Goal: Transaction & Acquisition: Book appointment/travel/reservation

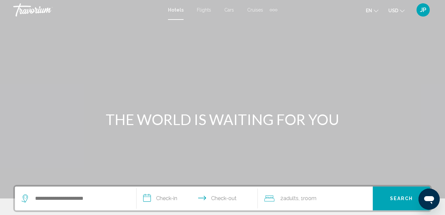
click at [23, 101] on div "Main content" at bounding box center [222, 99] width 445 height 199
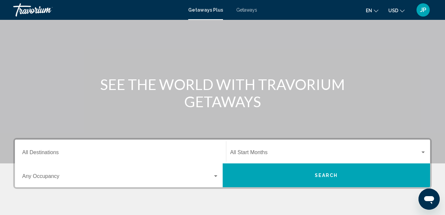
scroll to position [68, 0]
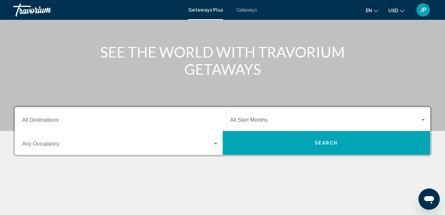
click at [64, 123] on input "Destination All Destinations" at bounding box center [120, 122] width 197 height 6
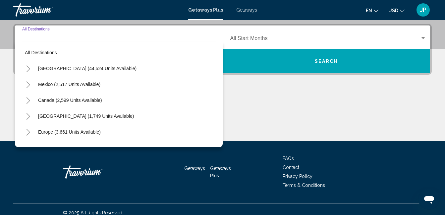
scroll to position [152, 0]
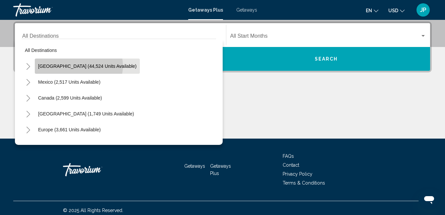
click at [79, 66] on span "[GEOGRAPHIC_DATA] (44,524 units available)" at bounding box center [87, 66] width 98 height 5
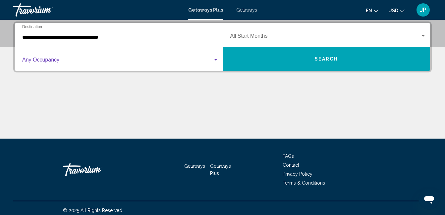
click at [214, 59] on div "Search widget" at bounding box center [215, 60] width 3 height 2
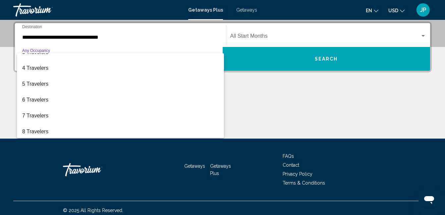
scroll to position [0, 0]
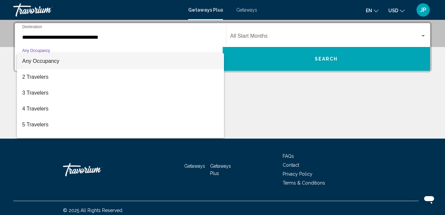
click at [268, 36] on div at bounding box center [222, 107] width 445 height 215
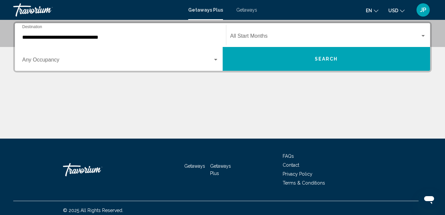
click at [268, 36] on span "Search widget" at bounding box center [325, 37] width 190 height 6
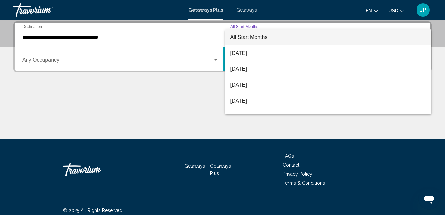
click at [103, 38] on div at bounding box center [222, 107] width 445 height 215
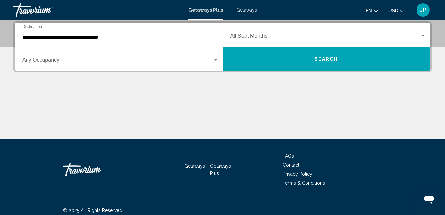
click at [103, 38] on input "**********" at bounding box center [120, 37] width 197 height 6
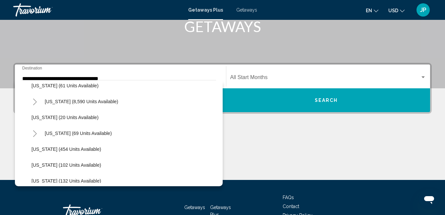
scroll to position [114, 0]
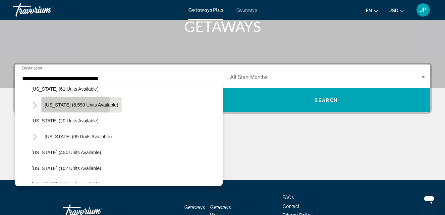
click at [51, 104] on span "[US_STATE] (8,590 units available)" at bounding box center [82, 104] width 74 height 5
type input "**********"
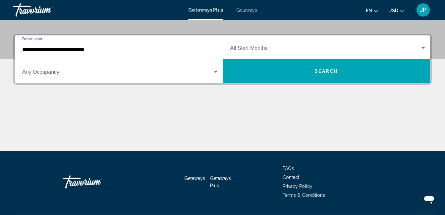
scroll to position [152, 0]
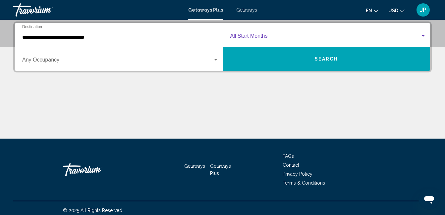
click at [270, 36] on span "Search widget" at bounding box center [325, 37] width 190 height 6
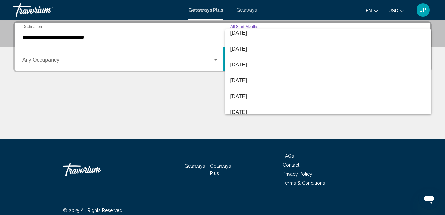
scroll to position [53, 0]
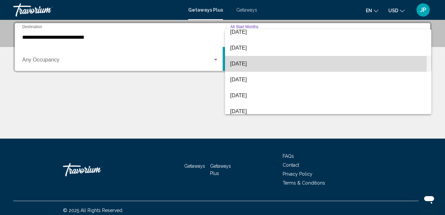
click at [248, 63] on span "[DATE]" at bounding box center [328, 64] width 196 height 16
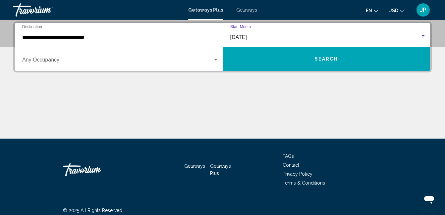
click at [320, 57] on span "Search" at bounding box center [326, 59] width 23 height 5
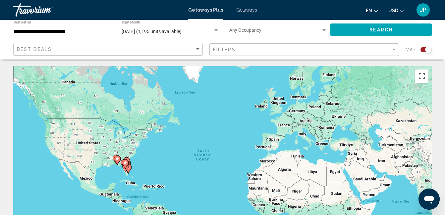
click at [244, 11] on span "Getaways" at bounding box center [246, 9] width 21 height 5
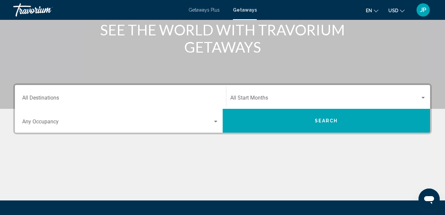
scroll to position [90, 0]
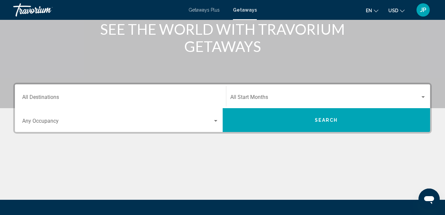
click at [104, 102] on div "Destination All Destinations" at bounding box center [120, 96] width 197 height 21
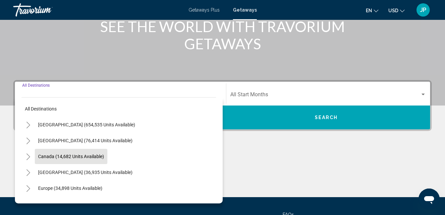
scroll to position [152, 0]
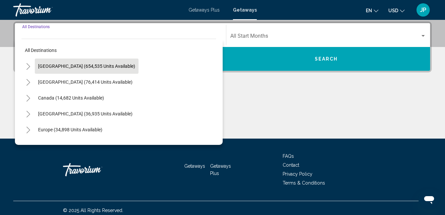
click at [79, 68] on span "[GEOGRAPHIC_DATA] (654,535 units available)" at bounding box center [86, 66] width 97 height 5
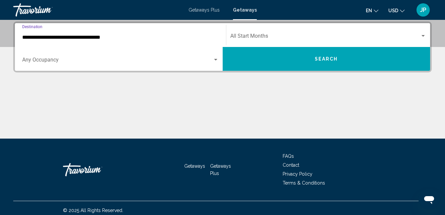
click at [215, 60] on div "Search widget" at bounding box center [215, 60] width 3 height 2
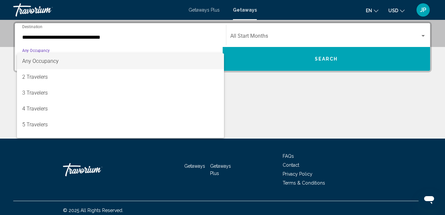
click at [256, 91] on div at bounding box center [222, 107] width 445 height 215
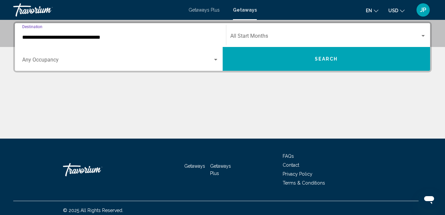
click at [110, 38] on input "**********" at bounding box center [120, 37] width 197 height 6
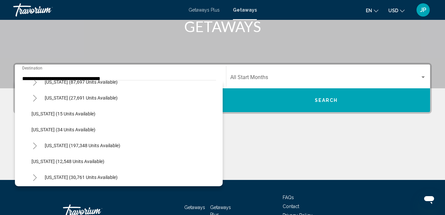
scroll to position [86, 0]
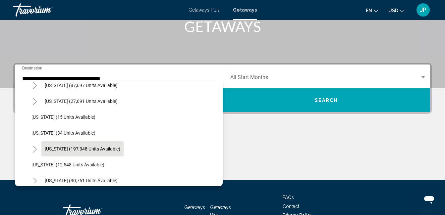
click at [54, 148] on span "[US_STATE] (197,348 units available)" at bounding box center [83, 149] width 76 height 5
type input "**********"
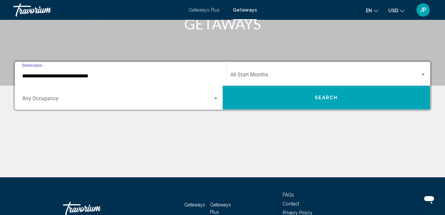
scroll to position [152, 0]
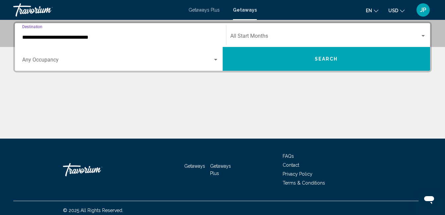
click at [296, 31] on div "Start Month All Start Months" at bounding box center [328, 35] width 196 height 21
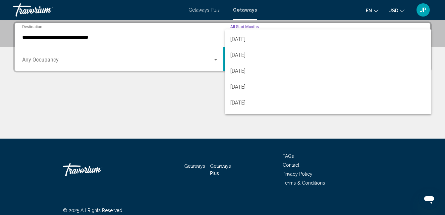
scroll to position [53, 0]
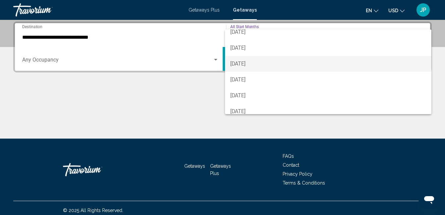
click at [245, 64] on span "[DATE]" at bounding box center [328, 64] width 196 height 16
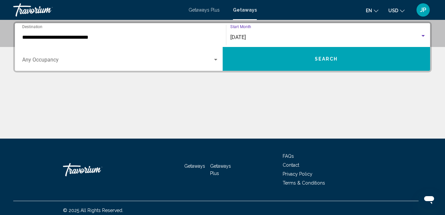
click at [298, 60] on button "Search" at bounding box center [327, 59] width 208 height 24
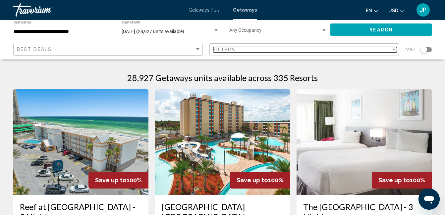
click at [392, 49] on div "Filter" at bounding box center [393, 50] width 3 height 2
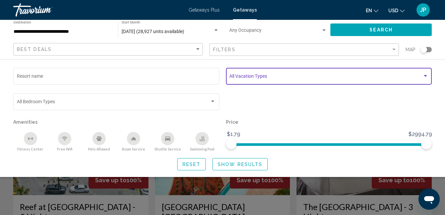
click at [425, 76] on div "Search widget" at bounding box center [425, 76] width 3 height 2
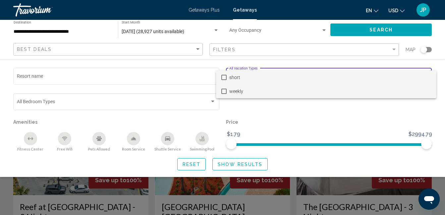
click at [224, 93] on mat-pseudo-checkbox at bounding box center [223, 91] width 5 height 5
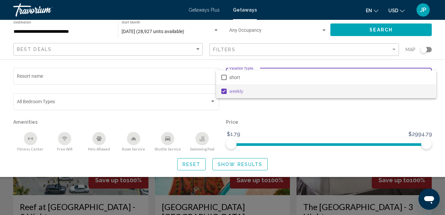
click at [213, 102] on div at bounding box center [222, 107] width 445 height 215
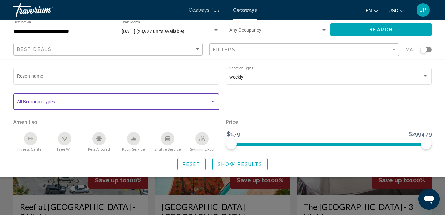
click at [149, 104] on span "Search widget" at bounding box center [113, 102] width 193 height 5
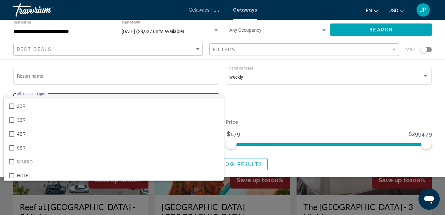
scroll to position [13, 0]
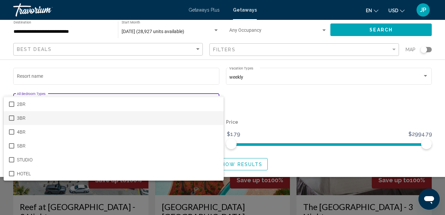
click at [12, 118] on mat-pseudo-checkbox at bounding box center [11, 118] width 5 height 5
click at [254, 105] on div at bounding box center [222, 107] width 445 height 215
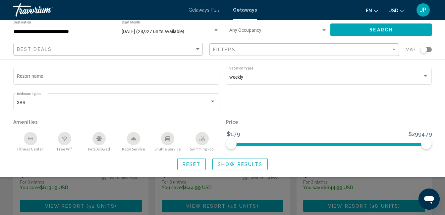
scroll to position [0, 0]
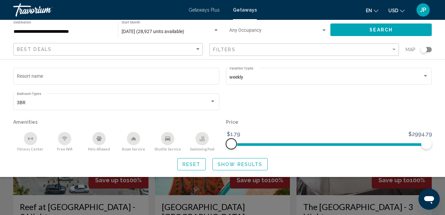
drag, startPoint x: 231, startPoint y: 145, endPoint x: 221, endPoint y: 146, distance: 10.6
click at [221, 146] on div "Resort name weekly Vacation Types All Vacation Types 3BR Bedroom Types All Bedr…" at bounding box center [222, 109] width 425 height 85
click at [325, 30] on div "Search widget" at bounding box center [324, 31] width 3 height 2
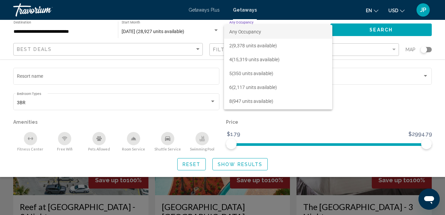
click at [389, 114] on div at bounding box center [222, 107] width 445 height 215
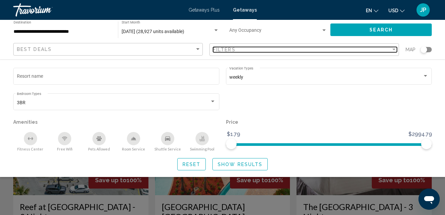
click at [393, 47] on div "Filter" at bounding box center [394, 49] width 6 height 5
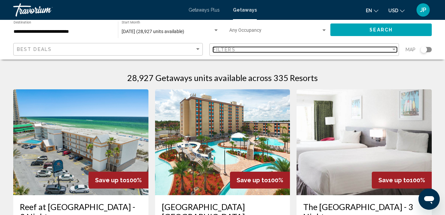
click at [393, 47] on div "Filter" at bounding box center [394, 49] width 6 height 5
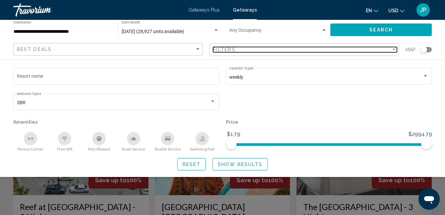
click at [393, 47] on div "Filter" at bounding box center [394, 49] width 6 height 5
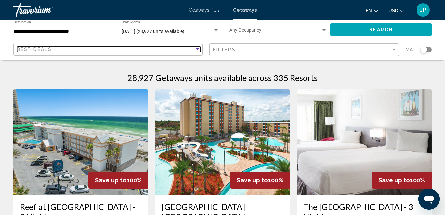
click at [199, 48] on div "Sort by" at bounding box center [198, 49] width 6 height 5
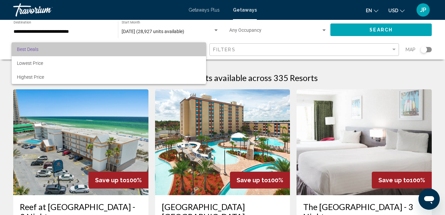
click at [199, 48] on span "Best Deals" at bounding box center [109, 49] width 184 height 14
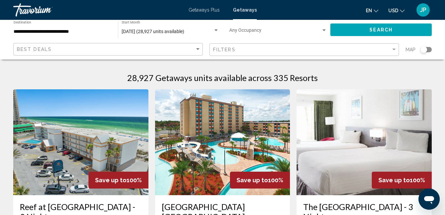
click at [424, 8] on span "JP" at bounding box center [423, 10] width 6 height 7
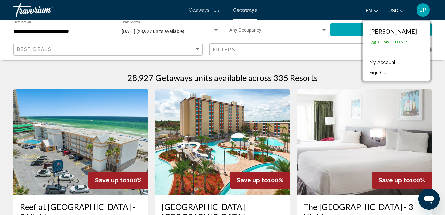
click at [404, 31] on div "[PERSON_NAME]" at bounding box center [393, 31] width 47 height 7
click at [302, 31] on span "Search widget" at bounding box center [275, 31] width 92 height 5
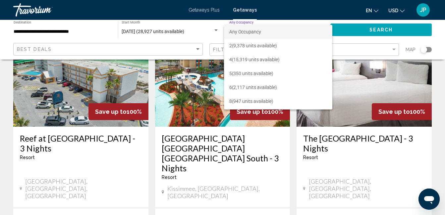
scroll to position [67, 0]
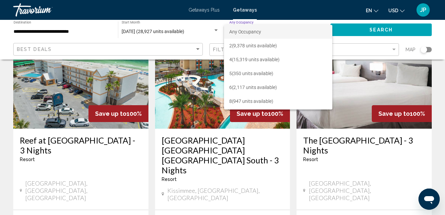
click at [288, 8] on div at bounding box center [222, 107] width 445 height 215
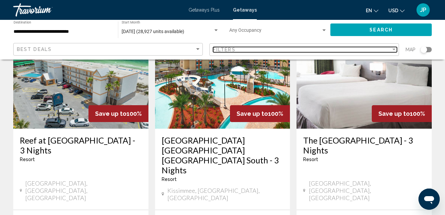
click at [392, 49] on div "Filter" at bounding box center [393, 50] width 3 height 2
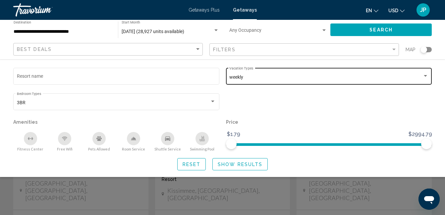
click at [425, 77] on div "Search widget" at bounding box center [426, 76] width 6 height 5
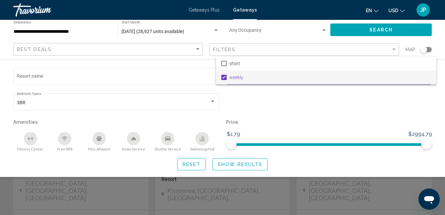
click at [245, 111] on div at bounding box center [222, 107] width 445 height 215
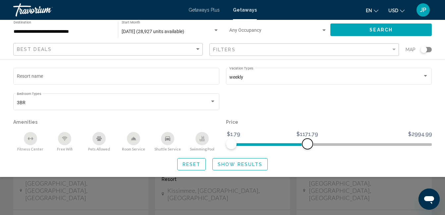
drag, startPoint x: 426, startPoint y: 145, endPoint x: 308, endPoint y: 153, distance: 118.3
click at [308, 153] on div "Resort name weekly Vacation Types All Vacation Types 3BR Bedroom Types All Bedr…" at bounding box center [222, 119] width 445 height 104
click at [64, 138] on icon "Free Wifi" at bounding box center [65, 138] width 4 height 1
click at [236, 164] on span "Show Results" at bounding box center [240, 164] width 45 height 5
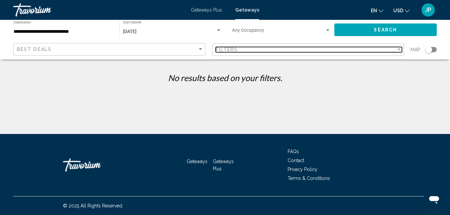
click at [399, 48] on div "Filter" at bounding box center [399, 49] width 6 height 5
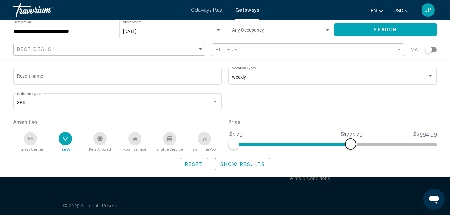
drag, startPoint x: 311, startPoint y: 145, endPoint x: 351, endPoint y: 145, distance: 39.8
click at [351, 145] on span "Search widget" at bounding box center [350, 144] width 11 height 11
click at [62, 141] on div "Free Wifi" at bounding box center [65, 138] width 13 height 13
click at [247, 165] on span "Show Results" at bounding box center [242, 164] width 45 height 5
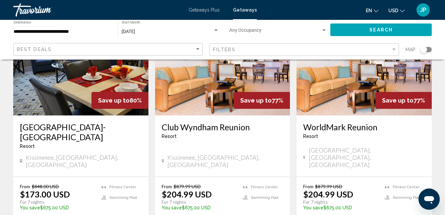
scroll to position [78, 0]
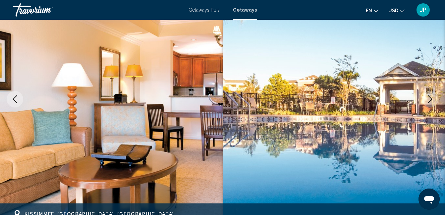
scroll to position [70, 0]
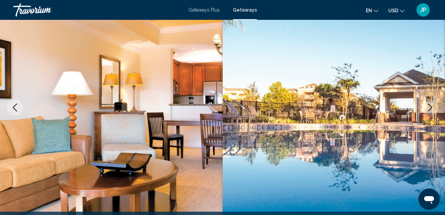
click at [429, 107] on icon "Next image" at bounding box center [430, 108] width 8 height 8
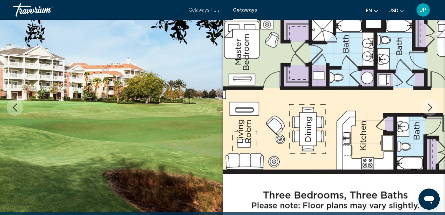
click at [431, 107] on icon "Next image" at bounding box center [430, 108] width 8 height 8
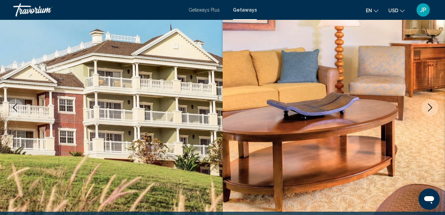
click at [431, 107] on icon "Next image" at bounding box center [430, 108] width 8 height 8
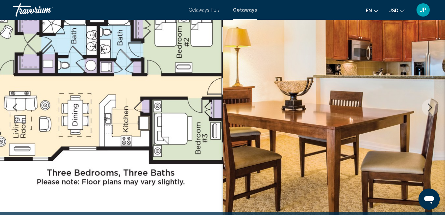
click at [431, 107] on icon "Next image" at bounding box center [430, 108] width 8 height 8
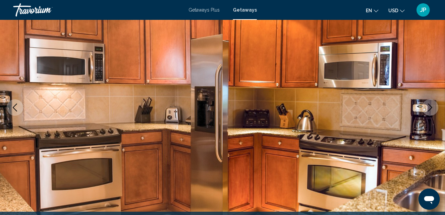
click at [431, 107] on icon "Next image" at bounding box center [430, 108] width 8 height 8
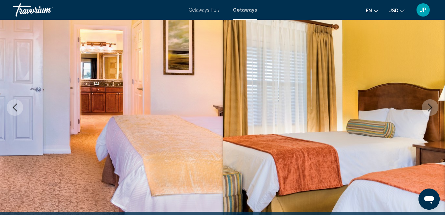
click at [431, 107] on icon "Next image" at bounding box center [430, 108] width 8 height 8
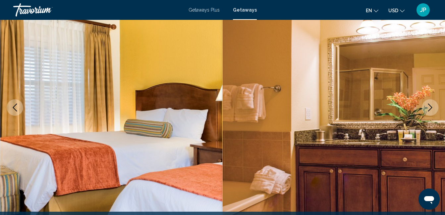
click at [431, 107] on icon "Next image" at bounding box center [430, 108] width 8 height 8
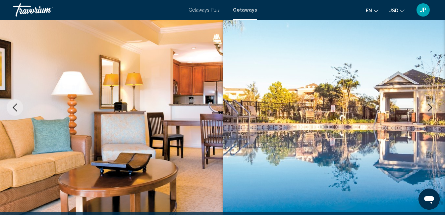
click at [431, 107] on icon "Next image" at bounding box center [430, 108] width 8 height 8
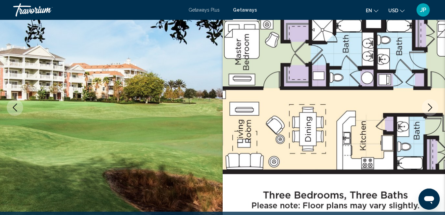
click at [431, 107] on icon "Next image" at bounding box center [430, 108] width 8 height 8
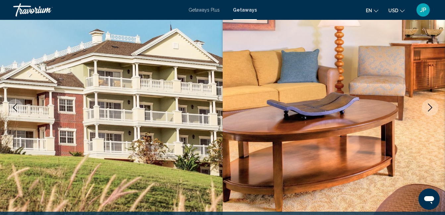
click at [431, 107] on icon "Next image" at bounding box center [430, 108] width 8 height 8
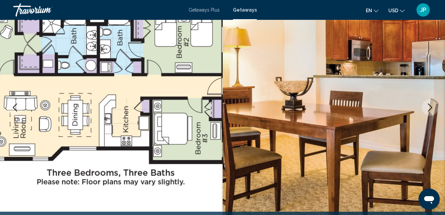
click at [431, 107] on icon "Next image" at bounding box center [430, 108] width 8 height 8
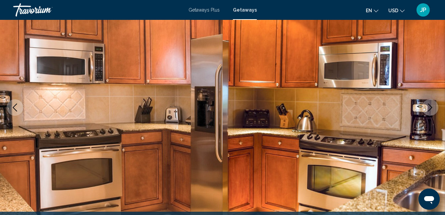
click at [431, 107] on icon "Next image" at bounding box center [430, 108] width 8 height 8
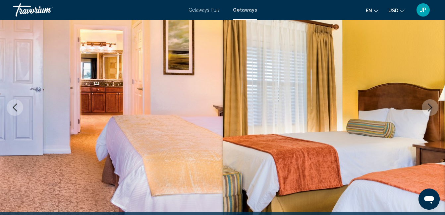
click at [431, 104] on icon "Next image" at bounding box center [430, 108] width 8 height 8
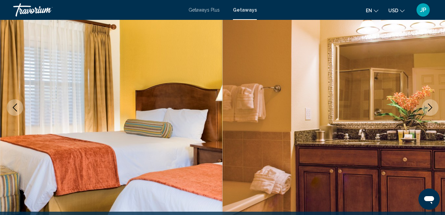
click at [431, 104] on icon "Next image" at bounding box center [430, 108] width 8 height 8
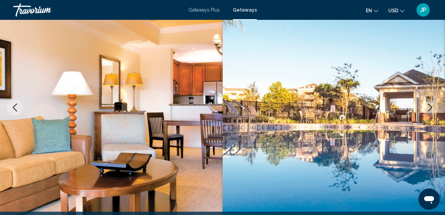
scroll to position [0, 0]
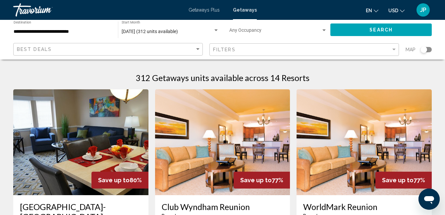
click at [248, 32] on span "Search widget" at bounding box center [275, 31] width 92 height 5
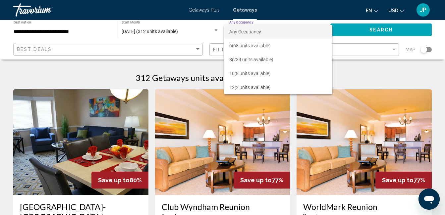
click at [248, 32] on span "Any Occupancy" at bounding box center [245, 31] width 32 height 5
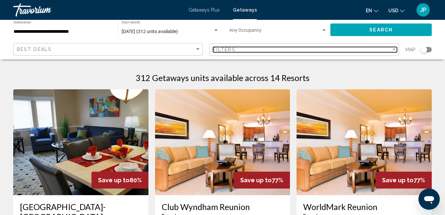
click at [393, 49] on div "Filter" at bounding box center [393, 50] width 3 height 2
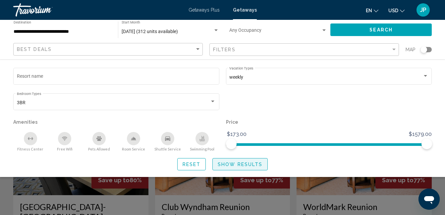
click at [235, 165] on span "Show Results" at bounding box center [240, 164] width 45 height 5
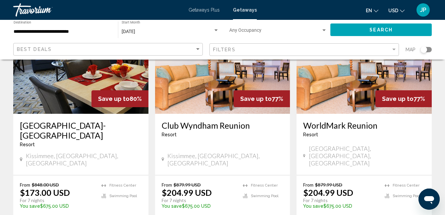
scroll to position [84, 0]
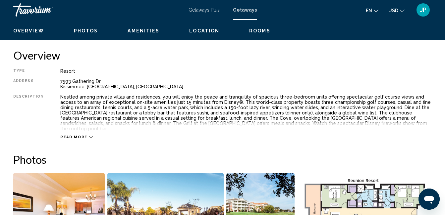
scroll to position [301, 0]
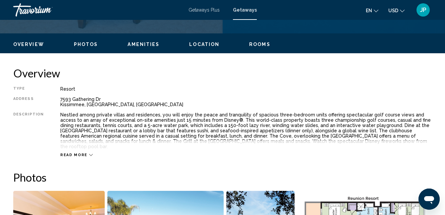
click at [78, 153] on span "Read more" at bounding box center [73, 155] width 27 height 4
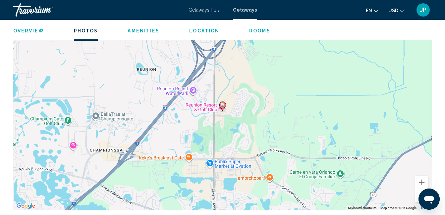
scroll to position [748, 0]
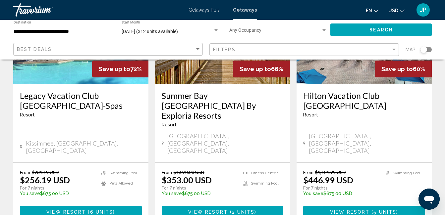
scroll to position [347, 0]
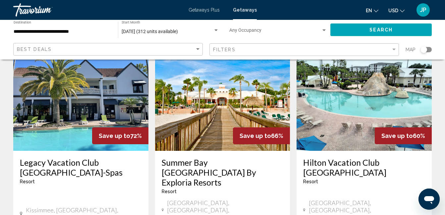
scroll to position [286, 0]
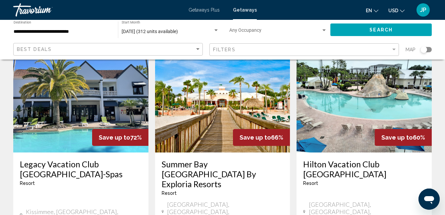
click at [360, 159] on h3 "Hilton Vacation Club [GEOGRAPHIC_DATA]" at bounding box center [364, 169] width 122 height 20
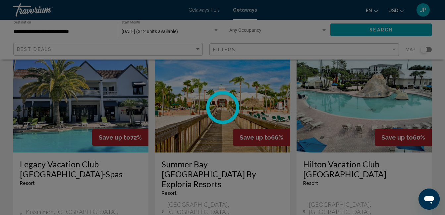
scroll to position [70, 0]
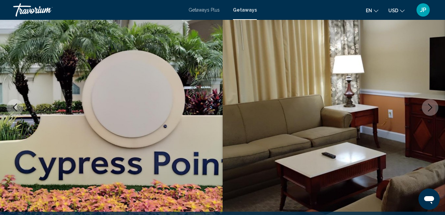
click at [429, 105] on icon "Next image" at bounding box center [430, 108] width 8 height 8
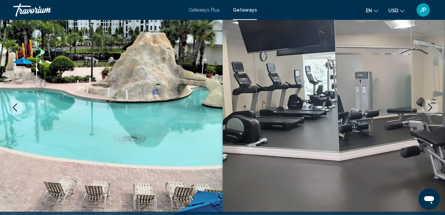
click at [429, 105] on icon "Next image" at bounding box center [430, 108] width 8 height 8
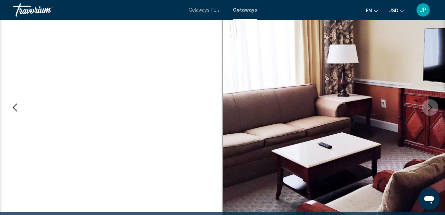
click at [429, 105] on icon "Next image" at bounding box center [430, 108] width 8 height 8
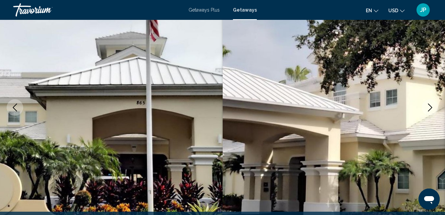
click at [429, 105] on icon "Next image" at bounding box center [430, 108] width 8 height 8
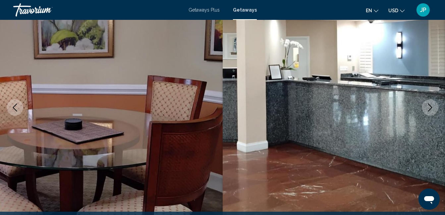
click at [429, 105] on icon "Next image" at bounding box center [430, 108] width 8 height 8
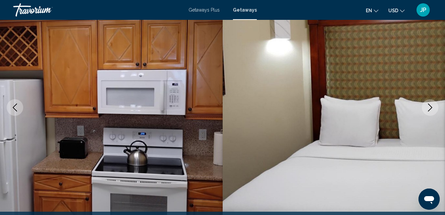
click at [429, 105] on icon "Next image" at bounding box center [430, 108] width 8 height 8
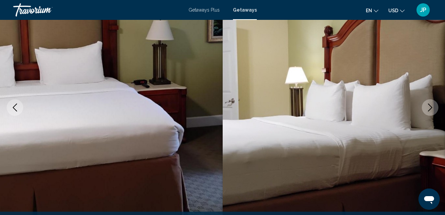
click at [429, 105] on icon "Next image" at bounding box center [430, 108] width 8 height 8
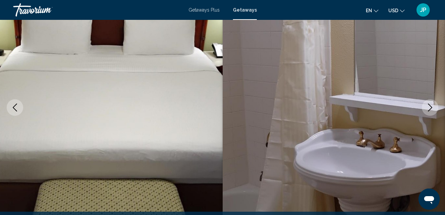
click at [429, 105] on icon "Next image" at bounding box center [430, 108] width 8 height 8
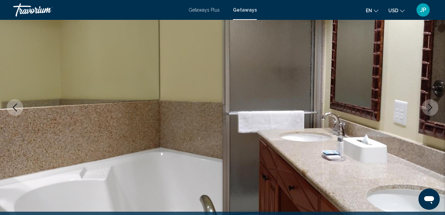
click at [429, 105] on icon "Next image" at bounding box center [430, 108] width 8 height 8
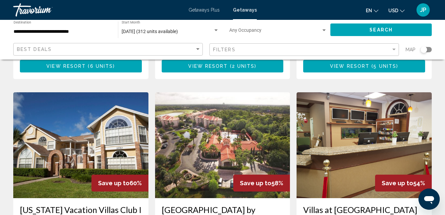
scroll to position [510, 0]
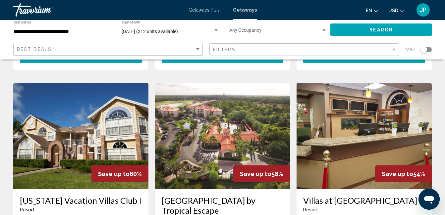
click at [66, 196] on h3 "[US_STATE] Vacation Villas Club I" at bounding box center [81, 201] width 122 height 10
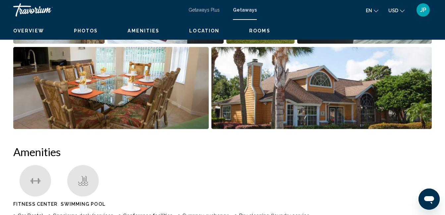
scroll to position [70, 0]
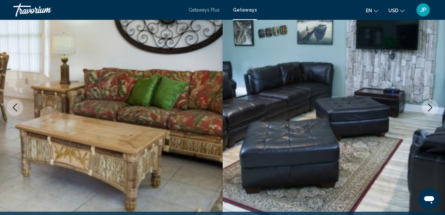
click at [427, 108] on icon "Next image" at bounding box center [430, 108] width 8 height 8
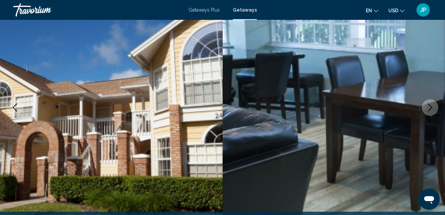
click at [427, 108] on icon "Next image" at bounding box center [430, 108] width 8 height 8
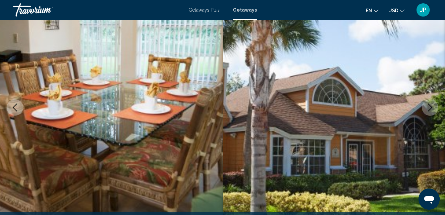
click at [427, 108] on icon "Next image" at bounding box center [430, 108] width 8 height 8
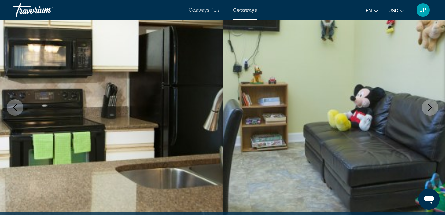
click at [427, 108] on icon "Next image" at bounding box center [430, 108] width 8 height 8
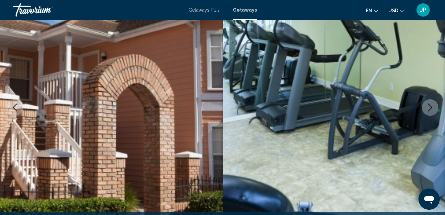
click at [427, 108] on icon "Next image" at bounding box center [430, 108] width 8 height 8
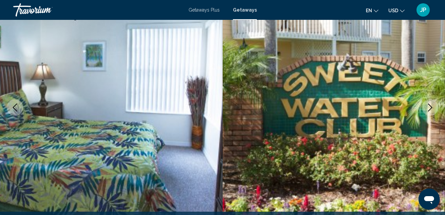
click at [427, 108] on icon "Next image" at bounding box center [430, 108] width 8 height 8
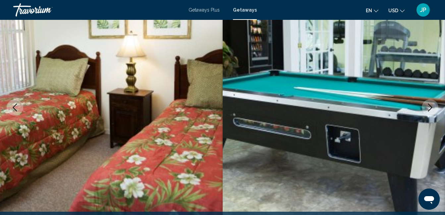
click at [427, 108] on icon "Next image" at bounding box center [430, 108] width 8 height 8
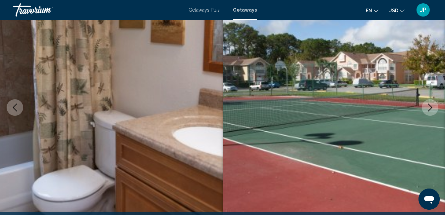
click at [427, 108] on icon "Next image" at bounding box center [430, 108] width 8 height 8
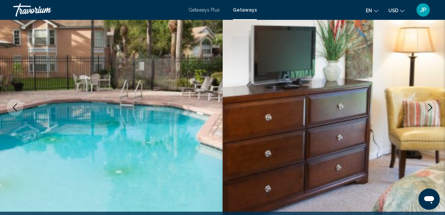
click at [427, 108] on icon "Next image" at bounding box center [430, 108] width 8 height 8
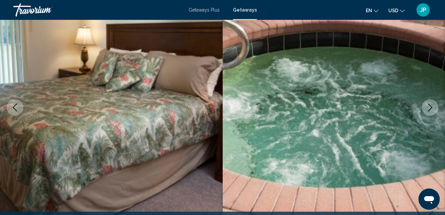
click at [427, 108] on icon "Next image" at bounding box center [430, 108] width 8 height 8
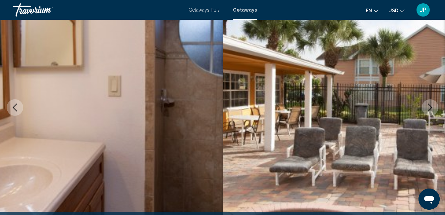
click at [427, 108] on icon "Next image" at bounding box center [430, 108] width 8 height 8
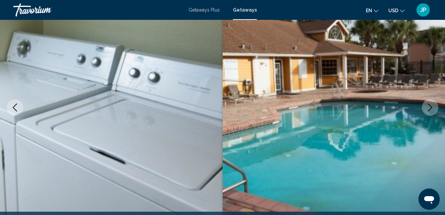
click at [427, 108] on icon "Next image" at bounding box center [430, 108] width 8 height 8
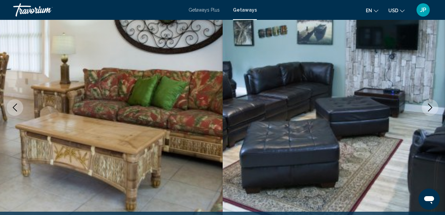
scroll to position [0, 0]
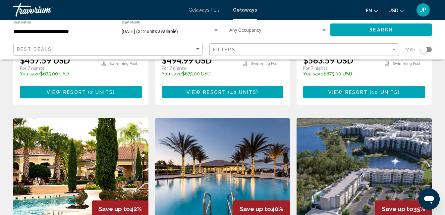
scroll to position [723, 0]
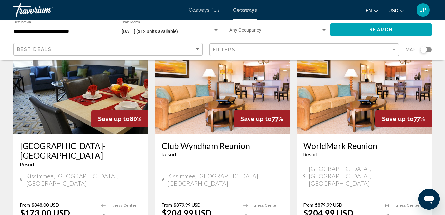
scroll to position [69, 0]
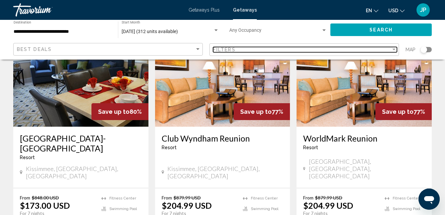
click at [391, 48] on div "Filter" at bounding box center [394, 49] width 6 height 5
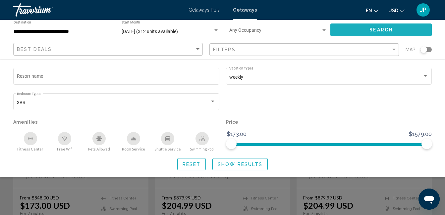
click at [393, 29] on button "Search" at bounding box center [381, 30] width 101 height 12
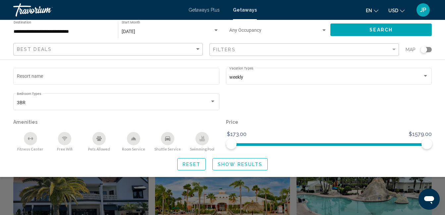
scroll to position [0, 0]
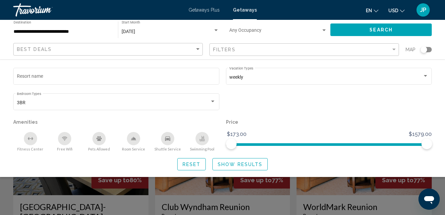
click at [223, 167] on span "Show Results" at bounding box center [240, 164] width 45 height 5
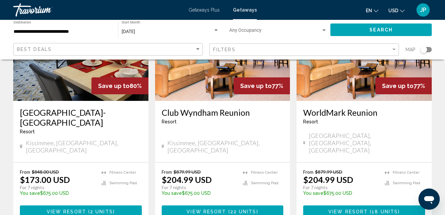
scroll to position [96, 0]
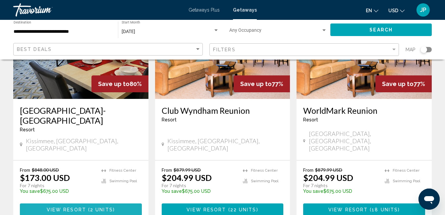
click at [41, 204] on button "View Resort ( 2 units )" at bounding box center [81, 210] width 122 height 12
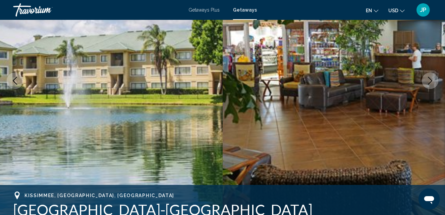
scroll to position [70, 0]
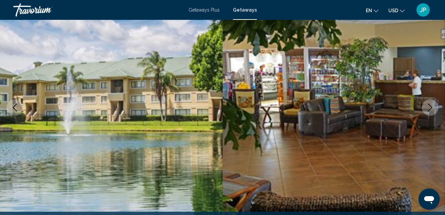
click at [429, 109] on icon "Next image" at bounding box center [430, 108] width 8 height 8
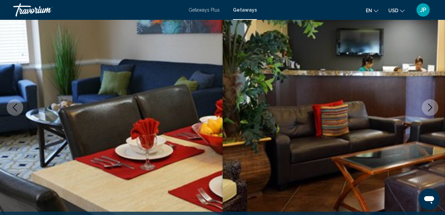
click at [429, 109] on icon "Next image" at bounding box center [430, 108] width 8 height 8
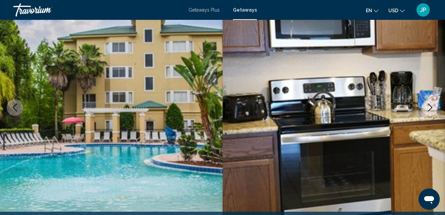
click at [429, 109] on icon "Next image" at bounding box center [430, 108] width 8 height 8
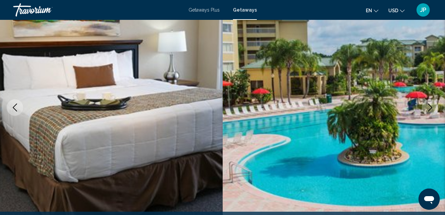
click at [429, 109] on icon "Next image" at bounding box center [430, 108] width 8 height 8
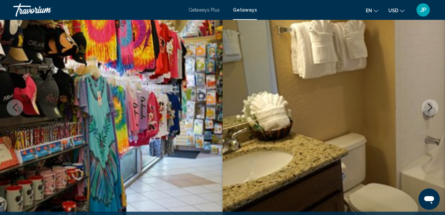
click at [429, 109] on icon "Next image" at bounding box center [430, 108] width 8 height 8
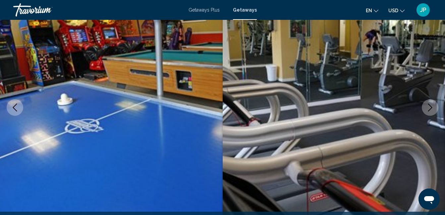
click at [429, 109] on icon "Next image" at bounding box center [430, 108] width 8 height 8
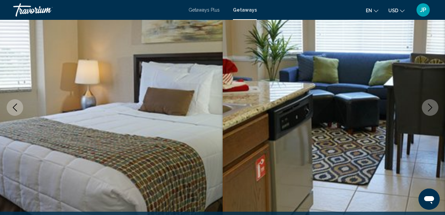
click at [429, 109] on icon "Next image" at bounding box center [430, 108] width 8 height 8
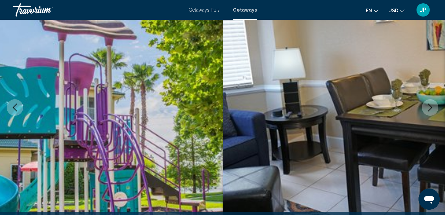
click at [429, 109] on icon "Next image" at bounding box center [430, 108] width 8 height 8
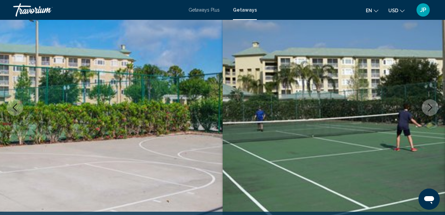
click at [429, 109] on icon "Next image" at bounding box center [430, 108] width 8 height 8
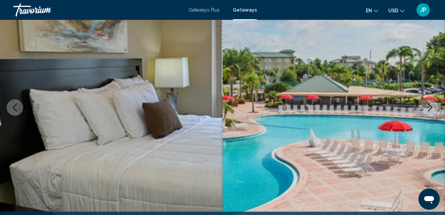
click at [429, 109] on icon "Next image" at bounding box center [430, 108] width 8 height 8
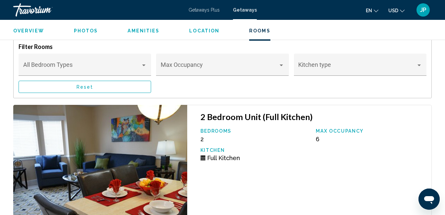
scroll to position [1433, 0]
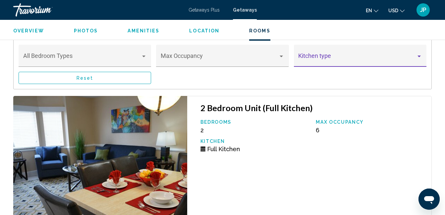
click at [420, 58] on div "Main content" at bounding box center [419, 56] width 6 height 5
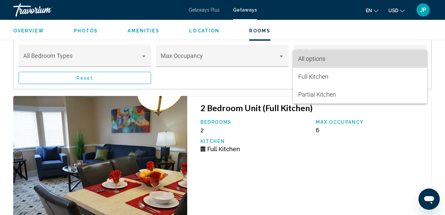
click at [330, 58] on span "All options" at bounding box center [360, 59] width 124 height 18
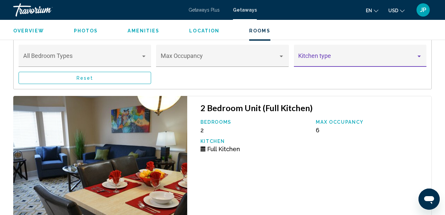
click at [417, 57] on div "Main content" at bounding box center [419, 56] width 6 height 5
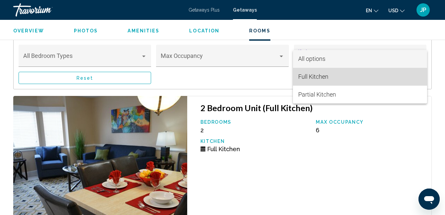
click at [322, 79] on span "Full Kitchen" at bounding box center [313, 76] width 30 height 7
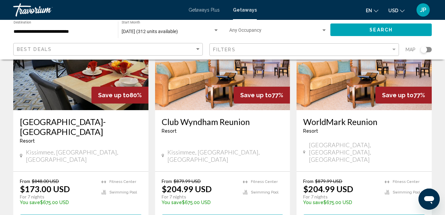
scroll to position [91, 0]
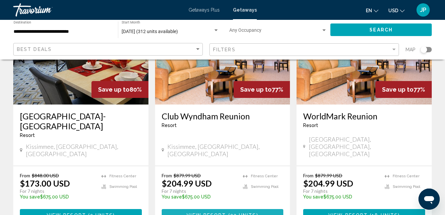
click at [201, 213] on span "View Resort" at bounding box center [206, 215] width 39 height 5
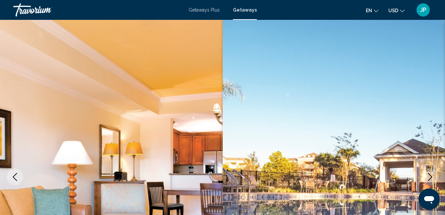
scroll to position [70, 0]
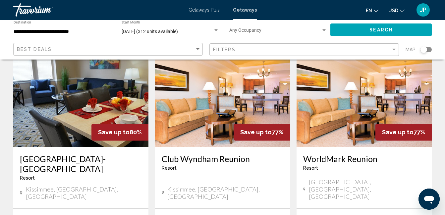
scroll to position [57, 0]
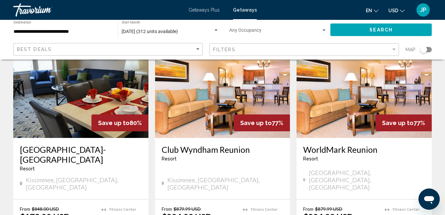
click at [343, 150] on h3 "WorldMark Reunion" at bounding box center [364, 150] width 122 height 10
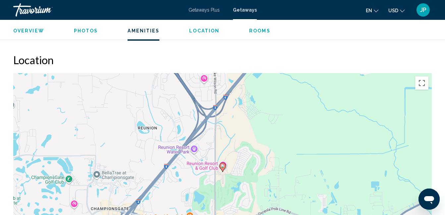
scroll to position [992, 0]
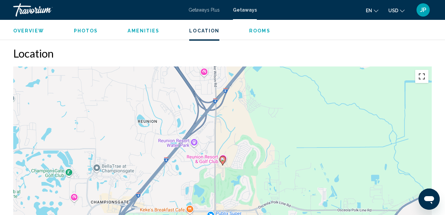
click at [421, 72] on button "Toggle fullscreen view" at bounding box center [421, 76] width 13 height 13
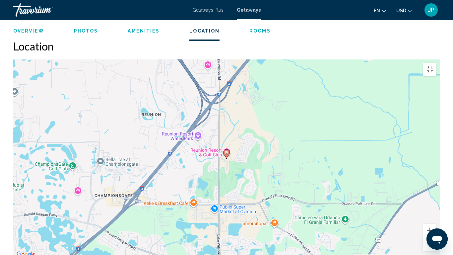
click at [422, 96] on div "To activate drag with keyboard, press Alt + Enter. Once in keyboard drag state,…" at bounding box center [226, 158] width 426 height 199
click at [436, 215] on button "Zoom out" at bounding box center [429, 243] width 13 height 13
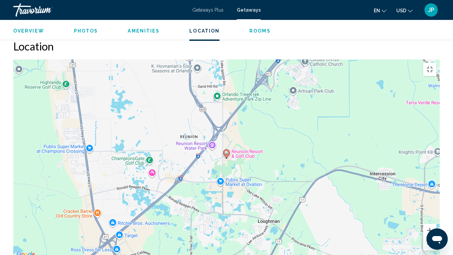
click at [436, 215] on button "Zoom out" at bounding box center [429, 243] width 13 height 13
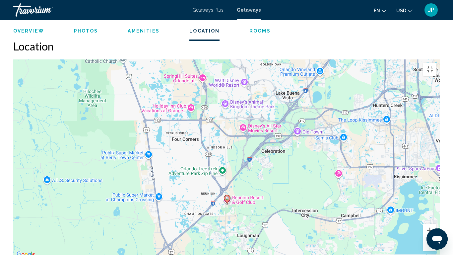
drag, startPoint x: 328, startPoint y: 108, endPoint x: 329, endPoint y: 154, distance: 46.1
click at [329, 154] on div "To activate drag with keyboard, press Alt + Enter. Once in keyboard drag state,…" at bounding box center [226, 158] width 426 height 199
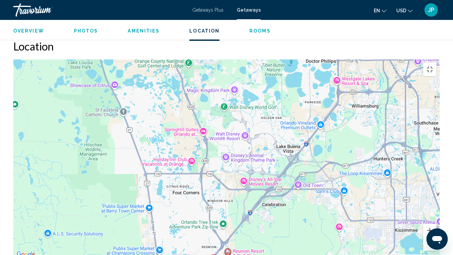
drag, startPoint x: 334, startPoint y: 98, endPoint x: 334, endPoint y: 153, distance: 55.0
click at [334, 153] on div "To activate drag with keyboard, press Alt + Enter. Once in keyboard drag state,…" at bounding box center [226, 158] width 426 height 199
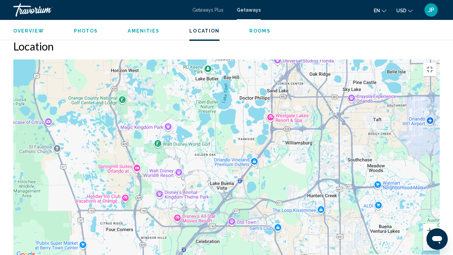
drag, startPoint x: 289, startPoint y: 104, endPoint x: 223, endPoint y: 142, distance: 76.1
click at [223, 142] on div "To activate drag with keyboard, press Alt + Enter. Once in keyboard drag state,…" at bounding box center [226, 158] width 426 height 199
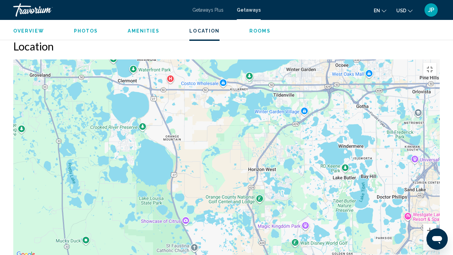
drag, startPoint x: 271, startPoint y: 88, endPoint x: 409, endPoint y: 187, distance: 169.7
click at [409, 187] on div "To activate drag with keyboard, press Alt + Enter. Once in keyboard drag state,…" at bounding box center [226, 158] width 426 height 199
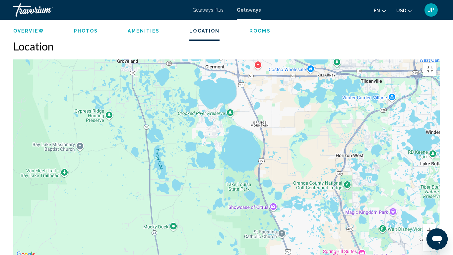
drag, startPoint x: 194, startPoint y: 156, endPoint x: 281, endPoint y: 144, distance: 88.7
click at [281, 144] on div "Main content" at bounding box center [226, 158] width 426 height 199
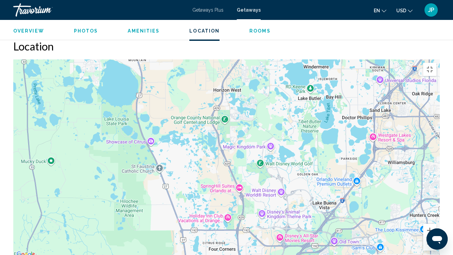
drag, startPoint x: 122, startPoint y: 91, endPoint x: 0, endPoint y: 26, distance: 137.9
click at [13, 59] on div "Main content" at bounding box center [226, 158] width 426 height 199
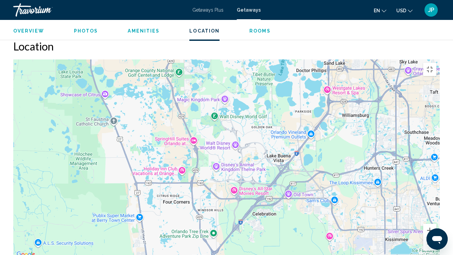
drag, startPoint x: 215, startPoint y: 88, endPoint x: 169, endPoint y: 40, distance: 66.3
click at [169, 59] on div "To activate drag with keyboard, press Alt + Enter. Once in keyboard drag state,…" at bounding box center [226, 158] width 426 height 199
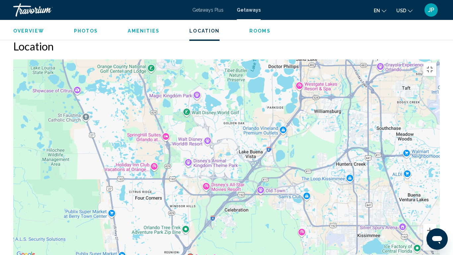
drag, startPoint x: 249, startPoint y: 83, endPoint x: 211, endPoint y: 74, distance: 38.7
click at [211, 74] on div "To activate drag with keyboard, press Alt + Enter. Once in keyboard drag state,…" at bounding box center [226, 158] width 426 height 199
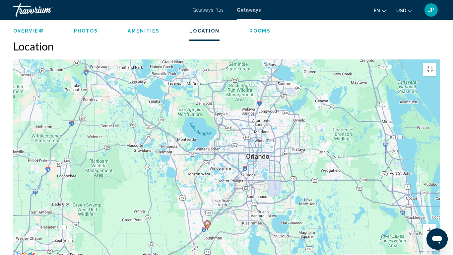
click at [440, 59] on div "To activate drag with keyboard, press Alt + Enter. Once in keyboard drag state,…" at bounding box center [226, 158] width 426 height 199
click at [436, 215] on button "Zoom out" at bounding box center [429, 243] width 13 height 13
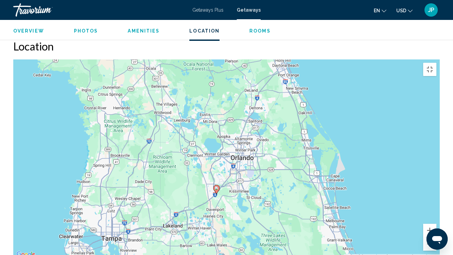
click at [75, 90] on div "To activate drag with keyboard, press Alt + Enter. Once in keyboard drag state,…" at bounding box center [226, 158] width 426 height 199
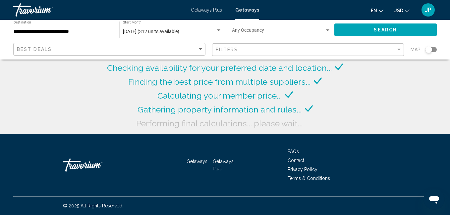
drag, startPoint x: 449, startPoint y: 39, endPoint x: 441, endPoint y: 21, distance: 20.5
click at [441, 21] on html "**********" at bounding box center [225, 107] width 450 height 215
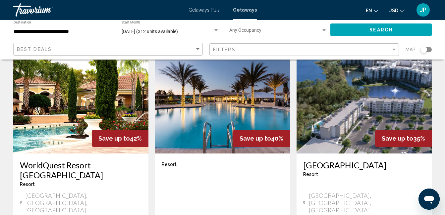
scroll to position [786, 0]
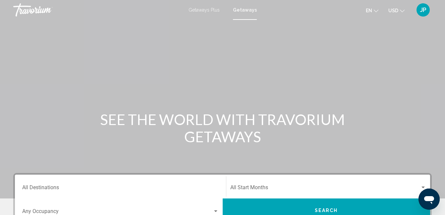
click at [196, 10] on span "Getaways Plus" at bounding box center [204, 9] width 31 height 5
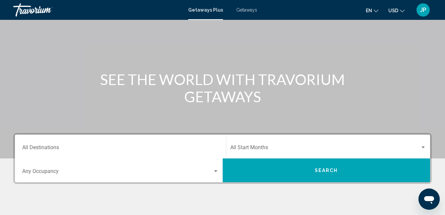
scroll to position [36, 0]
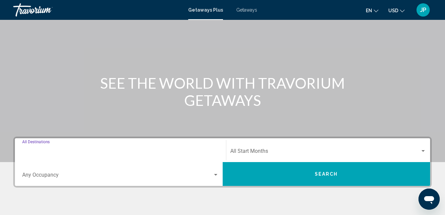
click at [79, 150] on input "Destination All Destinations" at bounding box center [120, 153] width 197 height 6
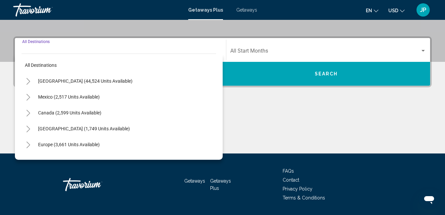
scroll to position [152, 0]
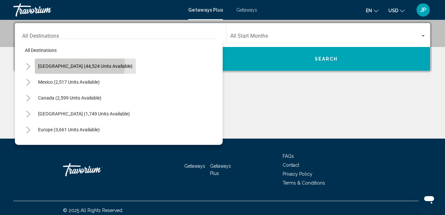
click at [80, 65] on span "[GEOGRAPHIC_DATA] (44,524 units available)" at bounding box center [85, 66] width 94 height 5
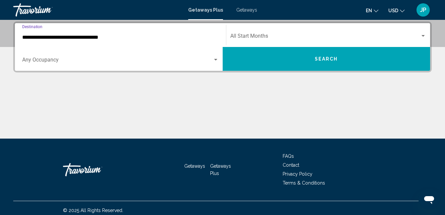
click at [94, 39] on input "**********" at bounding box center [120, 37] width 197 height 6
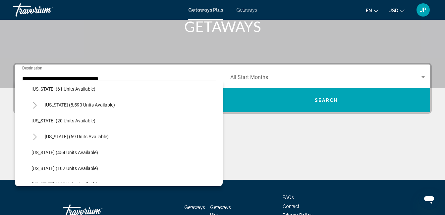
scroll to position [111, 0]
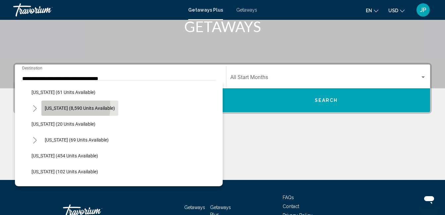
click at [54, 107] on span "[US_STATE] (8,590 units available)" at bounding box center [80, 108] width 70 height 5
type input "**********"
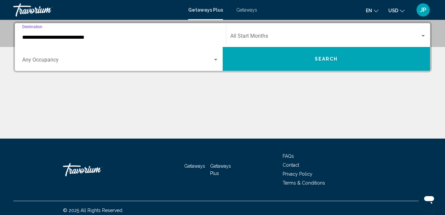
scroll to position [156, 0]
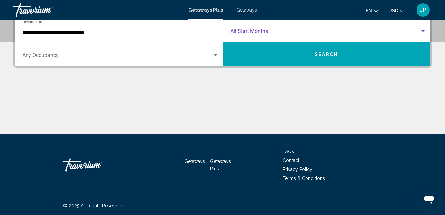
click at [286, 32] on span "Search widget" at bounding box center [325, 33] width 190 height 6
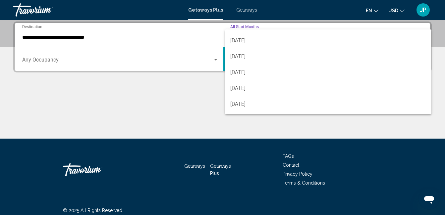
scroll to position [58, 0]
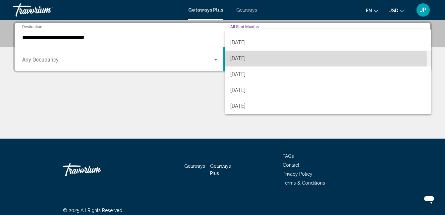
click at [236, 59] on span "[DATE]" at bounding box center [328, 59] width 196 height 16
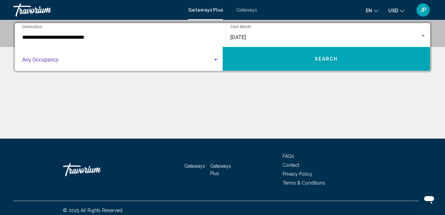
click at [215, 60] on div "Search widget" at bounding box center [215, 60] width 3 height 2
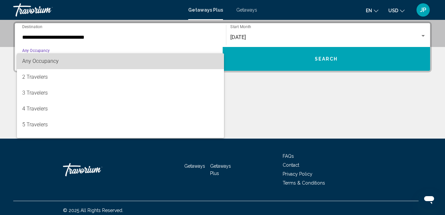
click at [215, 60] on mat-option "Any Occupancy" at bounding box center [120, 61] width 207 height 16
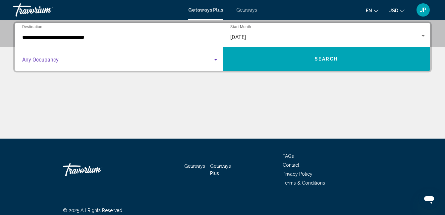
click at [215, 60] on div "Search widget" at bounding box center [215, 60] width 3 height 2
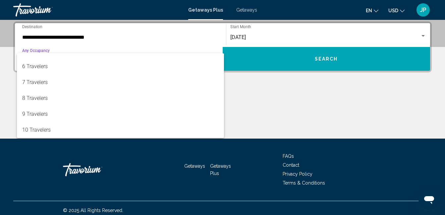
scroll to position [0, 0]
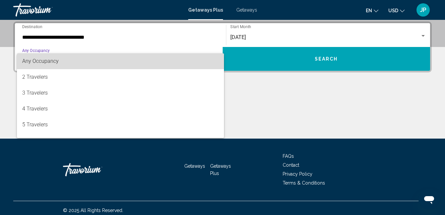
click at [160, 63] on span "Any Occupancy" at bounding box center [120, 61] width 197 height 16
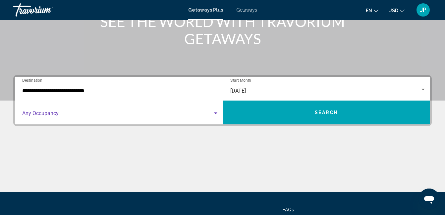
scroll to position [97, 0]
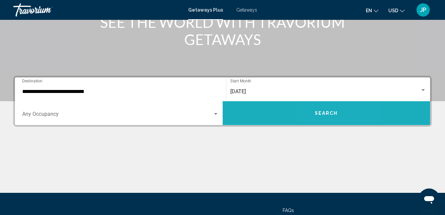
click at [322, 110] on span "Search" at bounding box center [326, 112] width 23 height 5
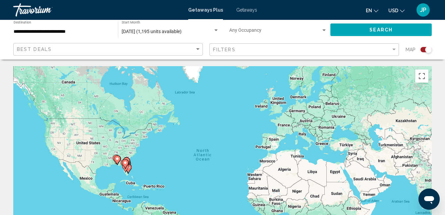
click at [421, 49] on div "Search widget" at bounding box center [426, 49] width 11 height 5
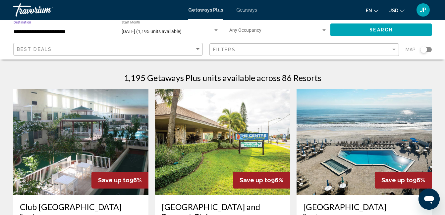
click at [68, 31] on input "**********" at bounding box center [63, 31] width 98 height 5
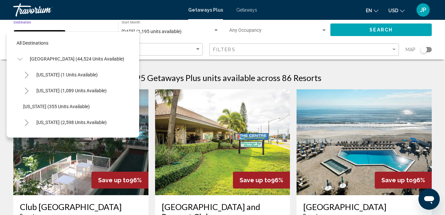
click at [68, 31] on input "**********" at bounding box center [63, 31] width 98 height 5
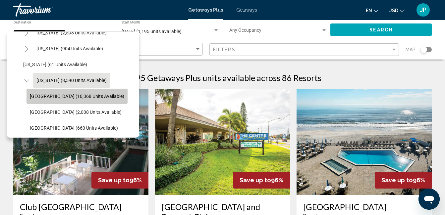
drag, startPoint x: 68, startPoint y: 31, endPoint x: 61, endPoint y: 97, distance: 66.3
click at [61, 97] on span "[GEOGRAPHIC_DATA] (10,368 units available)" at bounding box center [77, 96] width 94 height 5
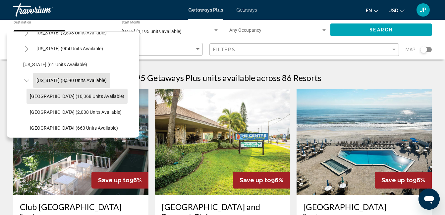
type input "**********"
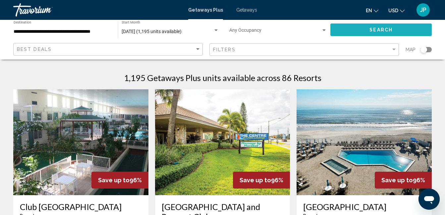
click at [388, 30] on span "Search" at bounding box center [381, 30] width 23 height 5
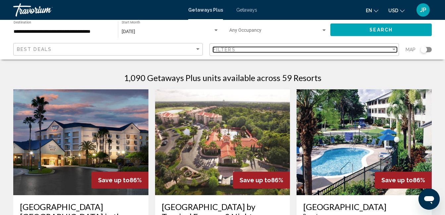
click at [394, 49] on div "Filter" at bounding box center [393, 50] width 3 height 2
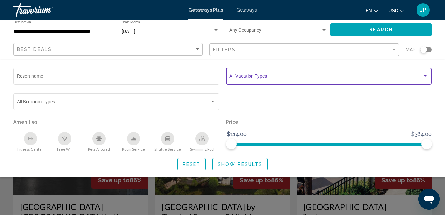
click at [428, 76] on div "Search widget" at bounding box center [426, 76] width 6 height 5
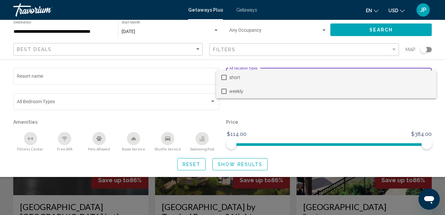
click at [223, 90] on mat-pseudo-checkbox at bounding box center [223, 91] width 5 height 5
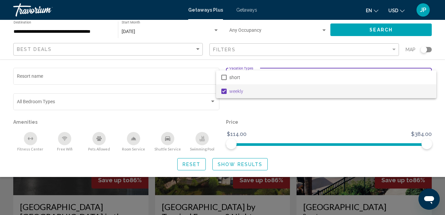
click at [376, 29] on div at bounding box center [222, 107] width 445 height 215
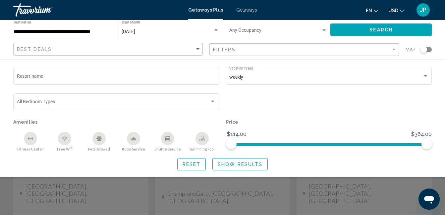
scroll to position [57, 0]
click at [227, 164] on span "Show Results" at bounding box center [240, 164] width 45 height 5
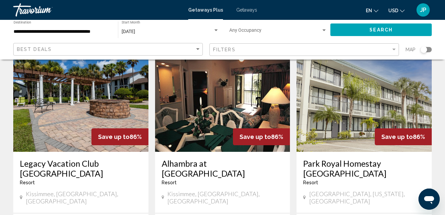
scroll to position [41, 0]
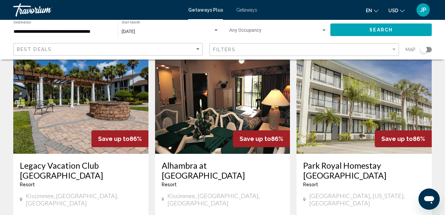
click at [55, 161] on h3 "Legacy Vacation Club [GEOGRAPHIC_DATA]" at bounding box center [81, 171] width 122 height 20
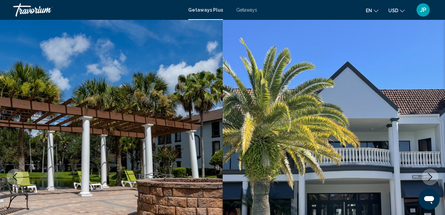
scroll to position [196, 0]
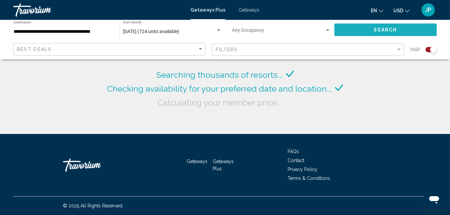
click at [383, 30] on span "Search" at bounding box center [385, 30] width 23 height 5
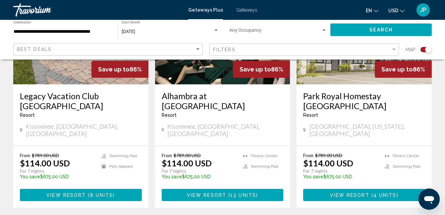
scroll to position [323, 0]
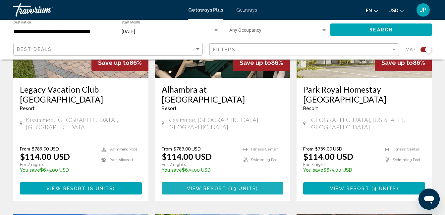
click at [209, 186] on span "View Resort" at bounding box center [206, 188] width 39 height 5
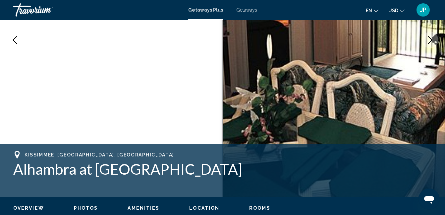
scroll to position [70, 0]
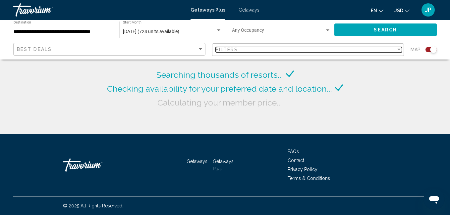
click at [399, 49] on div "Filter" at bounding box center [398, 50] width 3 height 2
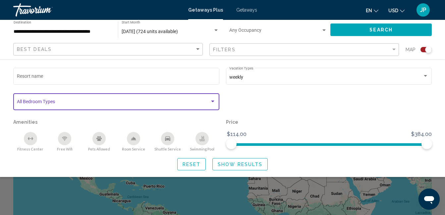
click at [212, 101] on div "Search widget" at bounding box center [212, 102] width 3 height 2
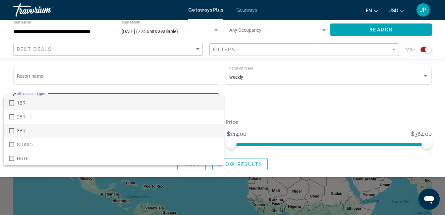
click at [11, 131] on mat-pseudo-checkbox at bounding box center [11, 130] width 5 height 5
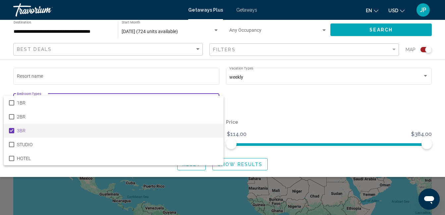
click at [242, 165] on div at bounding box center [222, 107] width 445 height 215
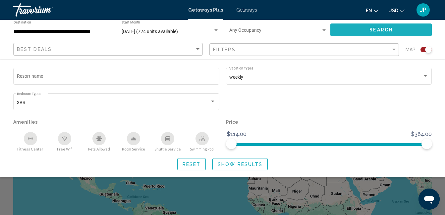
click at [387, 29] on span "Search" at bounding box center [381, 30] width 23 height 5
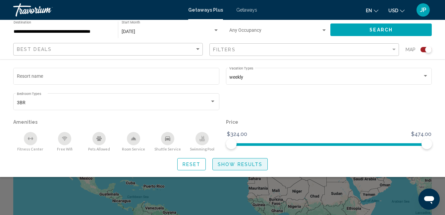
click at [251, 164] on span "Show Results" at bounding box center [240, 164] width 45 height 5
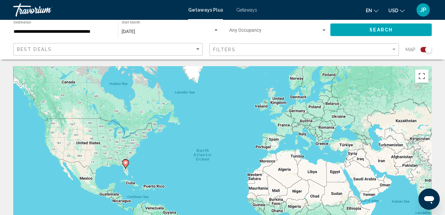
click at [422, 51] on div "Search widget" at bounding box center [426, 49] width 11 height 5
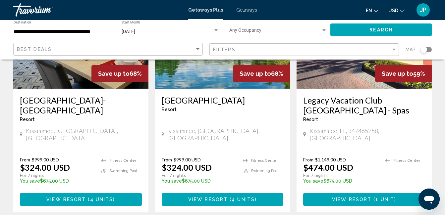
scroll to position [361, 0]
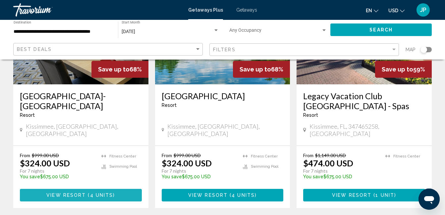
click at [75, 193] on span "View Resort" at bounding box center [65, 195] width 39 height 5
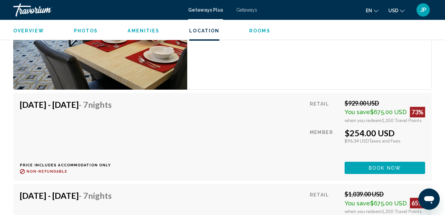
scroll to position [70, 0]
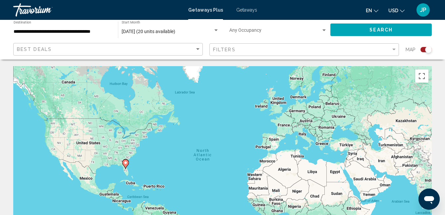
click at [420, 50] on div "Search widget" at bounding box center [424, 49] width 16 height 5
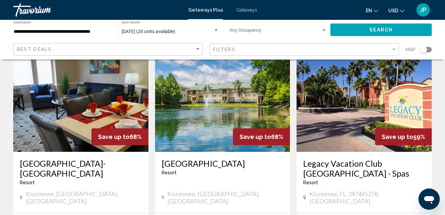
scroll to position [284, 0]
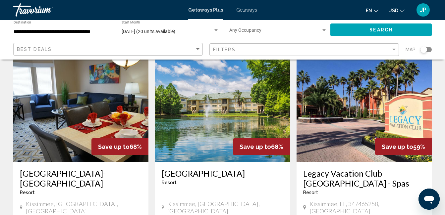
click at [198, 169] on h3 "[GEOGRAPHIC_DATA]" at bounding box center [223, 174] width 122 height 10
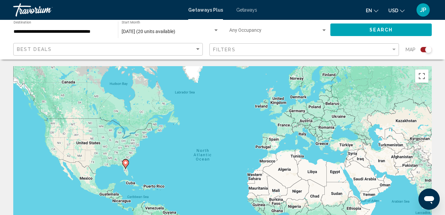
click at [421, 50] on div "Search widget" at bounding box center [426, 49] width 11 height 5
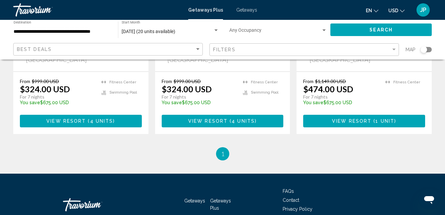
scroll to position [453, 0]
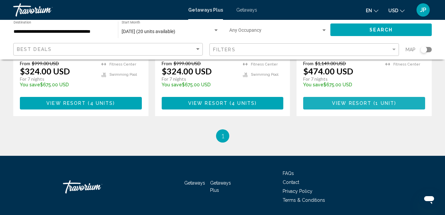
click at [343, 101] on span "View Resort" at bounding box center [351, 103] width 39 height 5
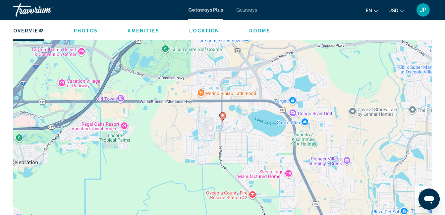
scroll to position [70, 0]
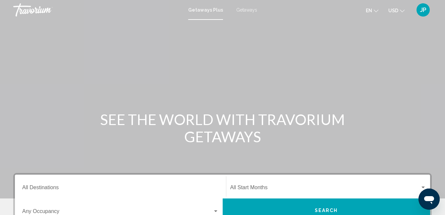
click at [245, 9] on span "Getaways" at bounding box center [246, 9] width 21 height 5
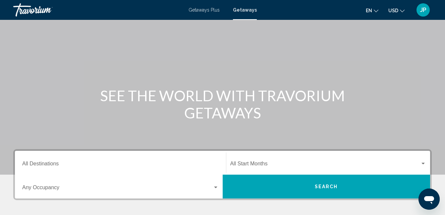
scroll to position [38, 0]
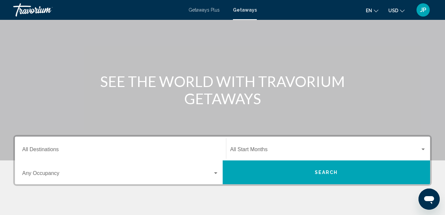
click at [69, 151] on input "Destination All Destinations" at bounding box center [120, 151] width 197 height 6
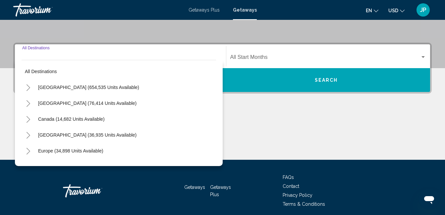
scroll to position [152, 0]
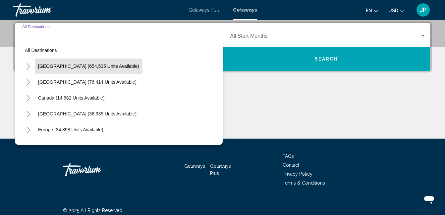
click at [80, 64] on span "[GEOGRAPHIC_DATA] (654,535 units available)" at bounding box center [88, 66] width 101 height 5
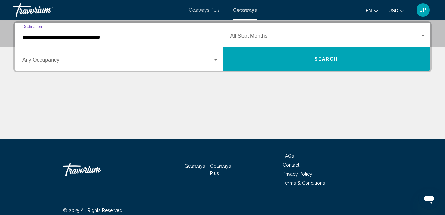
click at [74, 38] on input "**********" at bounding box center [120, 37] width 197 height 6
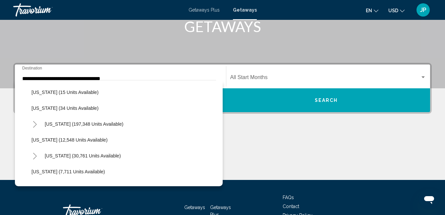
scroll to position [107, 0]
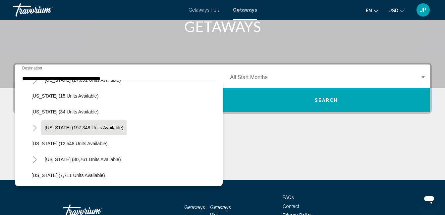
click at [48, 126] on span "[US_STATE] (197,348 units available)" at bounding box center [84, 127] width 79 height 5
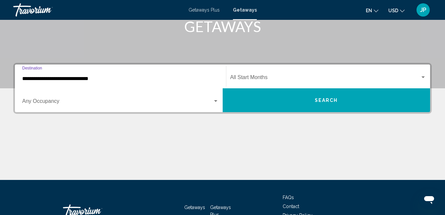
scroll to position [152, 0]
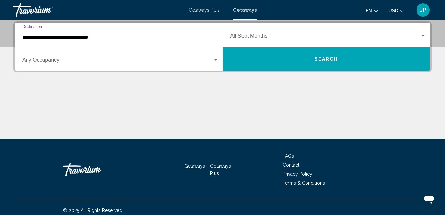
click at [103, 39] on input "**********" at bounding box center [120, 37] width 197 height 6
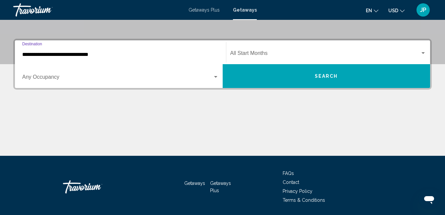
click at [103, 39] on div "**********" at bounding box center [222, 64] width 419 height 51
click at [99, 54] on input "**********" at bounding box center [120, 55] width 197 height 6
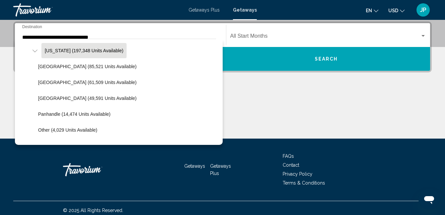
scroll to position [130, 0]
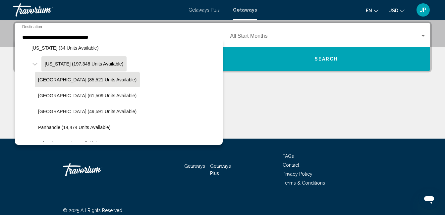
click at [79, 80] on span "Orlando & Disney Area (85,521 units available)" at bounding box center [87, 79] width 98 height 5
type input "**********"
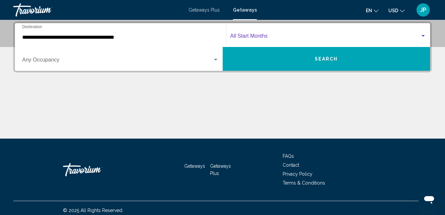
click at [325, 40] on span "Search widget" at bounding box center [325, 37] width 190 height 6
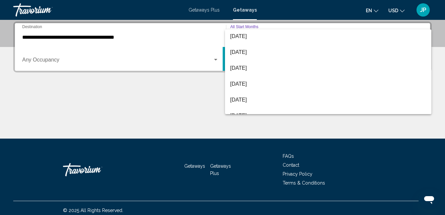
scroll to position [50, 0]
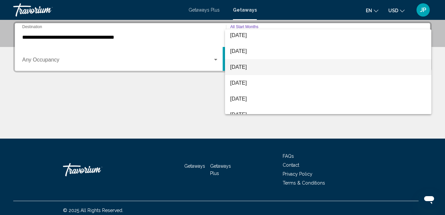
click at [246, 68] on span "[DATE]" at bounding box center [328, 67] width 196 height 16
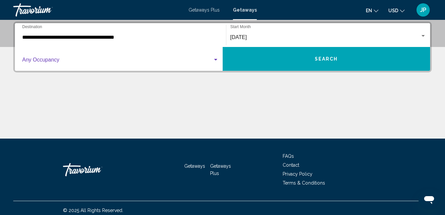
click at [214, 63] on div "Search widget" at bounding box center [120, 61] width 197 height 6
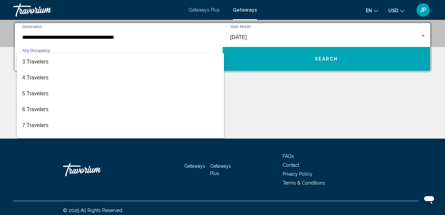
scroll to position [0, 0]
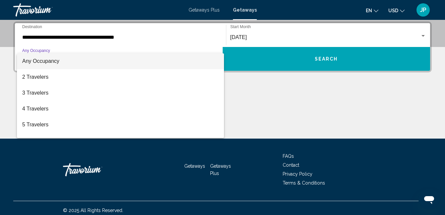
click at [253, 96] on div at bounding box center [222, 107] width 445 height 215
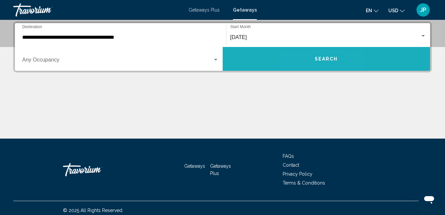
click at [314, 63] on button "Search" at bounding box center [327, 59] width 208 height 24
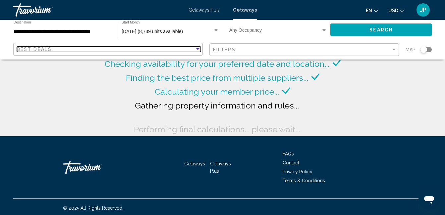
click at [197, 47] on div "Sort by" at bounding box center [198, 49] width 6 height 5
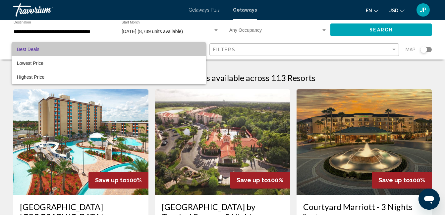
click at [47, 49] on span "Best Deals" at bounding box center [109, 49] width 184 height 14
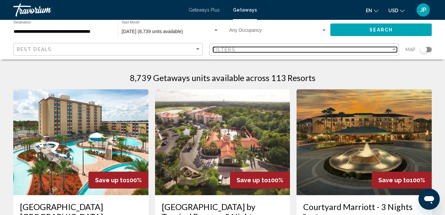
click at [394, 50] on div "Filter" at bounding box center [393, 50] width 3 height 2
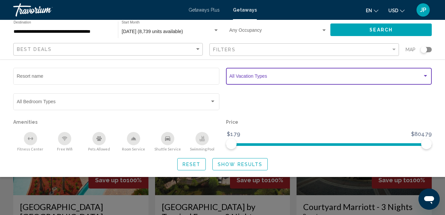
click at [423, 78] on div "Search widget" at bounding box center [426, 76] width 6 height 5
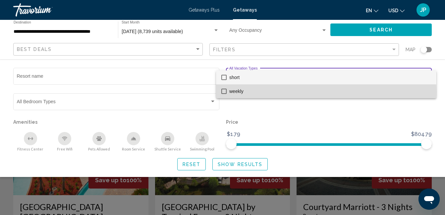
click at [222, 92] on mat-pseudo-checkbox at bounding box center [223, 91] width 5 height 5
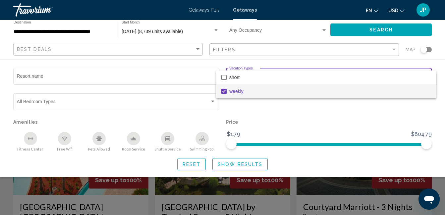
click at [119, 101] on div at bounding box center [222, 107] width 445 height 215
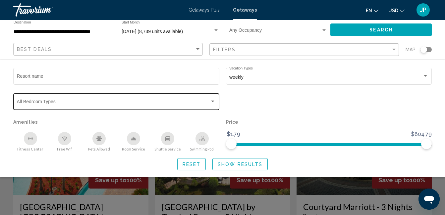
click at [214, 102] on div "Search widget" at bounding box center [213, 101] width 6 height 5
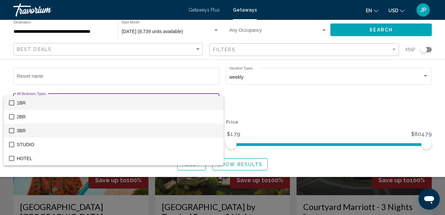
click at [11, 131] on mat-pseudo-checkbox at bounding box center [11, 130] width 5 height 5
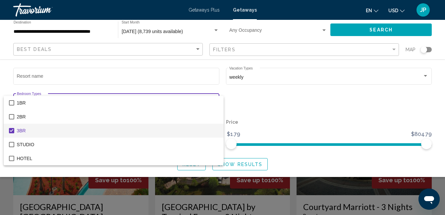
click at [286, 115] on div at bounding box center [222, 107] width 445 height 215
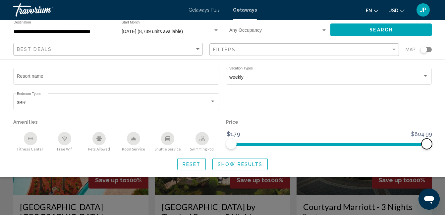
drag, startPoint x: 427, startPoint y: 143, endPoint x: 434, endPoint y: 142, distance: 6.7
click at [434, 142] on div "Price $1.79 $804.99 $1.79 $804.99" at bounding box center [329, 135] width 213 height 34
click at [232, 166] on span "Show Results" at bounding box center [240, 164] width 45 height 5
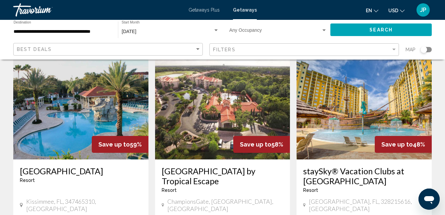
scroll to position [791, 0]
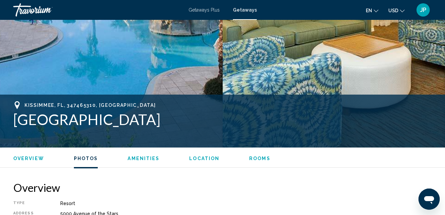
scroll to position [110, 0]
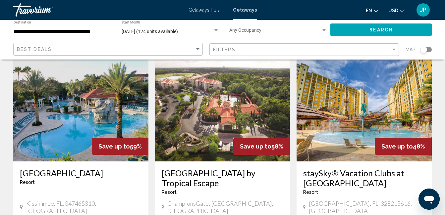
scroll to position [790, 0]
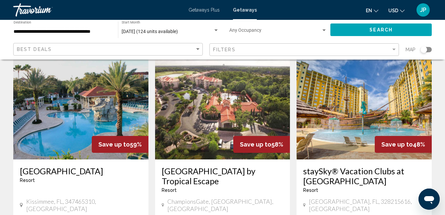
click at [353, 166] on h3 "staySky® Vacation Clubs at Lake Buena Vista Resort Village & Spa" at bounding box center [364, 176] width 122 height 20
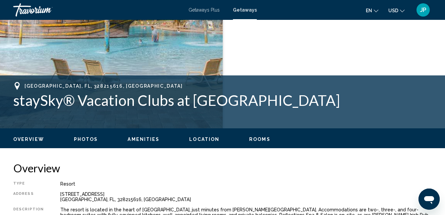
scroll to position [70, 0]
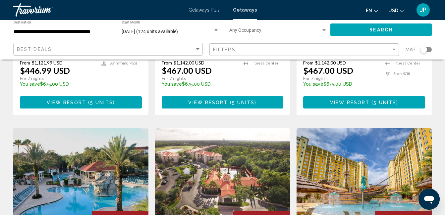
scroll to position [722, 0]
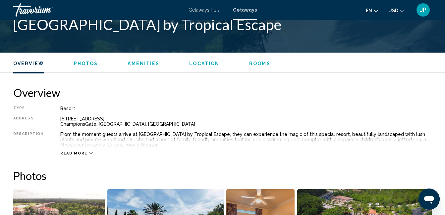
scroll to position [3516, 0]
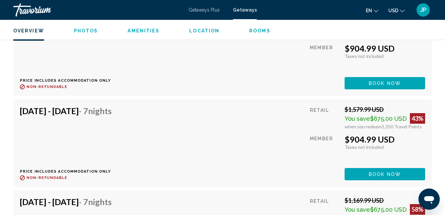
click at [211, 11] on span "Getaways Plus" at bounding box center [204, 9] width 31 height 5
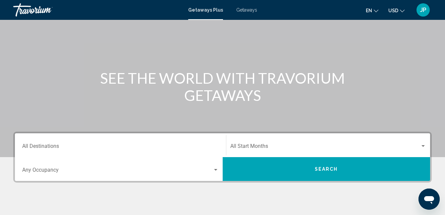
scroll to position [42, 0]
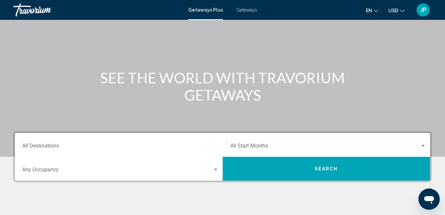
click at [264, 144] on div "Start Month All Start Months" at bounding box center [328, 145] width 196 height 21
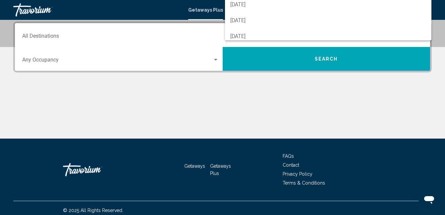
scroll to position [27, 0]
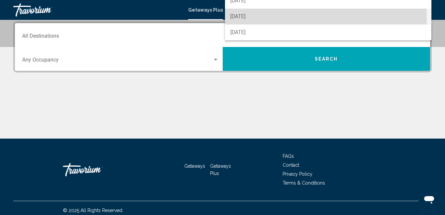
click at [261, 17] on span "[DATE]" at bounding box center [328, 17] width 196 height 16
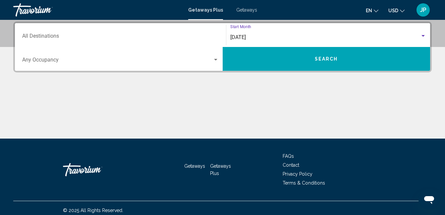
click at [47, 37] on input "Destination All Destinations" at bounding box center [120, 37] width 197 height 6
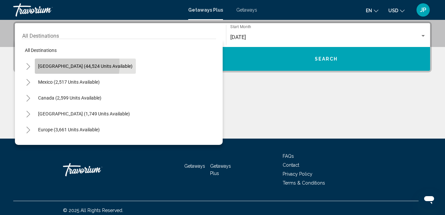
click at [60, 65] on span "[GEOGRAPHIC_DATA] (44,524 units available)" at bounding box center [85, 66] width 94 height 5
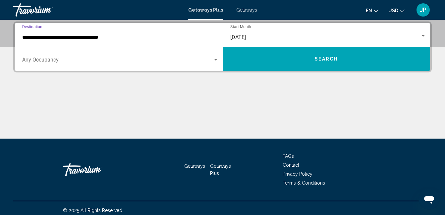
click at [62, 35] on input "**********" at bounding box center [120, 37] width 197 height 6
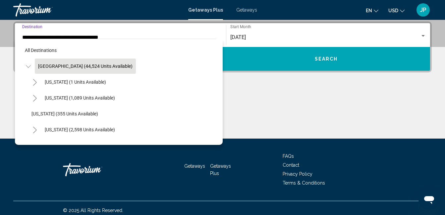
scroll to position [110, 0]
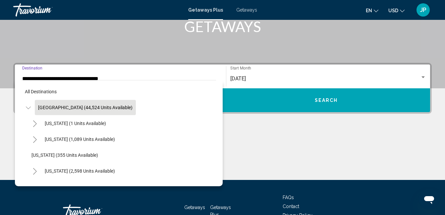
click at [62, 35] on div "SEE THE WORLD WITH TRAVORIUM GETAWAYS" at bounding box center [222, 18] width 445 height 34
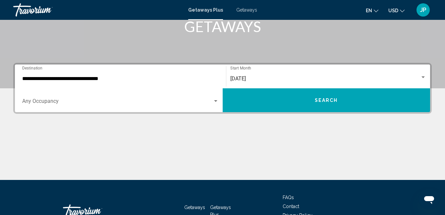
click at [62, 35] on div "SEE THE WORLD WITH TRAVORIUM GETAWAYS" at bounding box center [222, 18] width 445 height 34
click at [58, 78] on input "**********" at bounding box center [120, 79] width 197 height 6
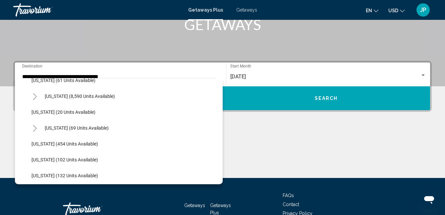
scroll to position [114, 0]
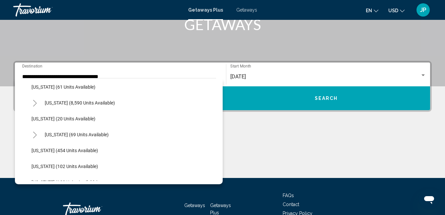
click at [80, 105] on span "[US_STATE] (8,590 units available)" at bounding box center [80, 102] width 70 height 5
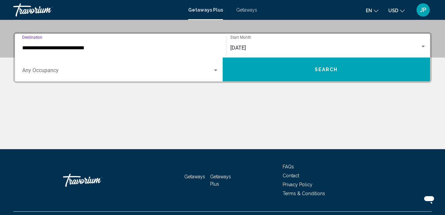
scroll to position [152, 0]
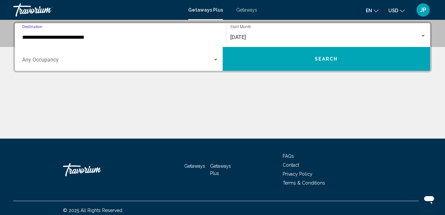
click at [81, 39] on input "**********" at bounding box center [120, 37] width 197 height 6
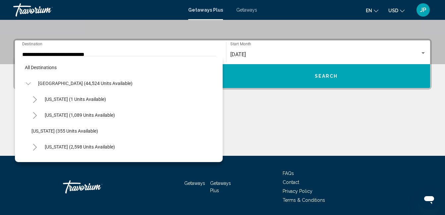
click at [81, 39] on div "**********" at bounding box center [222, 64] width 419 height 51
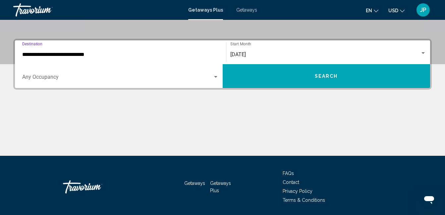
click at [76, 57] on input "**********" at bounding box center [120, 55] width 197 height 6
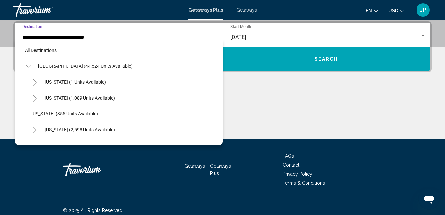
scroll to position [87, 0]
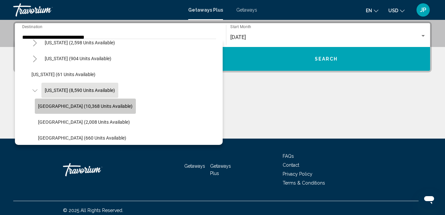
click at [82, 104] on span "[GEOGRAPHIC_DATA] (10,368 units available)" at bounding box center [85, 106] width 94 height 5
type input "**********"
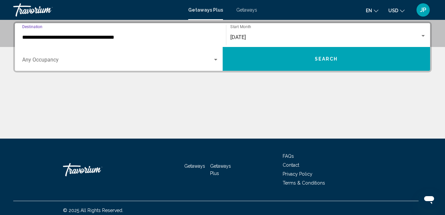
click at [49, 61] on span "Search widget" at bounding box center [117, 61] width 191 height 6
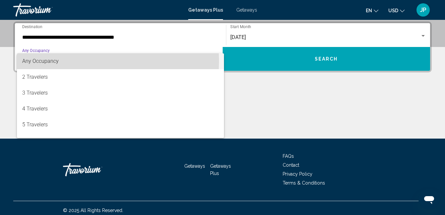
click at [49, 61] on span "Any Occupancy" at bounding box center [40, 61] width 36 height 6
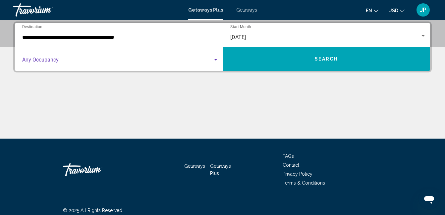
click at [325, 58] on span "Search" at bounding box center [326, 59] width 23 height 5
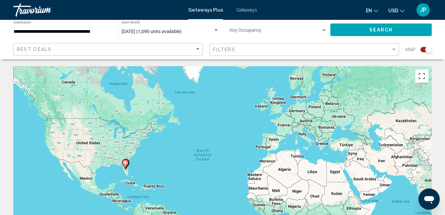
click at [421, 51] on div "Search widget" at bounding box center [426, 49] width 11 height 5
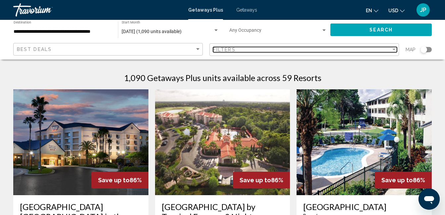
click at [392, 47] on div "Filter" at bounding box center [394, 49] width 6 height 5
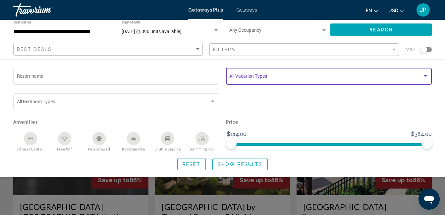
click at [425, 75] on div "Search widget" at bounding box center [425, 76] width 3 height 2
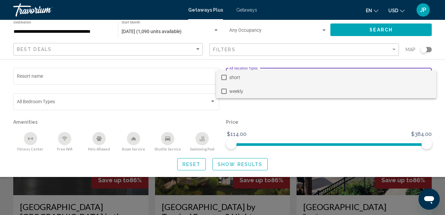
click at [237, 91] on span "weekly" at bounding box center [330, 92] width 202 height 14
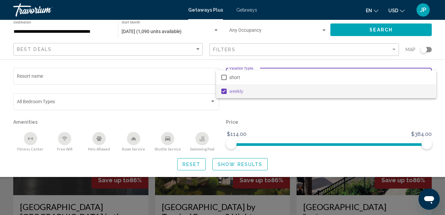
click at [380, 29] on div at bounding box center [222, 107] width 445 height 215
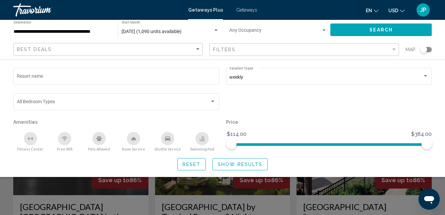
click at [240, 164] on span "Show Results" at bounding box center [240, 164] width 45 height 5
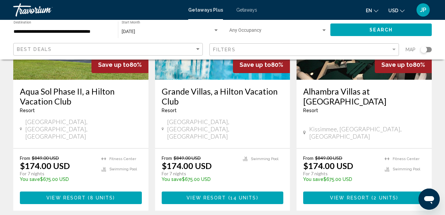
scroll to position [361, 0]
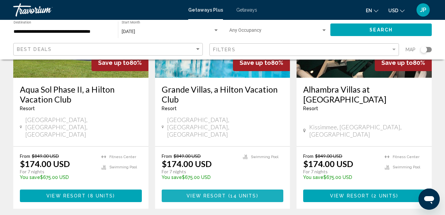
click at [198, 194] on span "View Resort" at bounding box center [206, 196] width 39 height 5
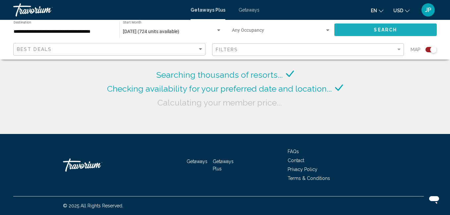
click at [377, 29] on span "Search" at bounding box center [385, 30] width 23 height 5
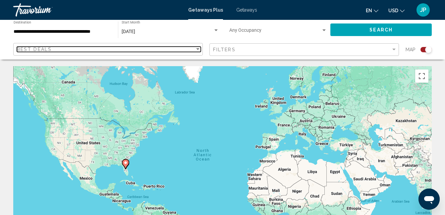
click at [198, 50] on div "Sort by" at bounding box center [198, 49] width 6 height 5
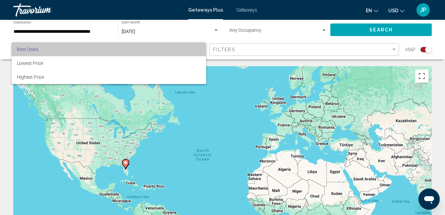
click at [57, 50] on span "Best Deals" at bounding box center [109, 49] width 184 height 14
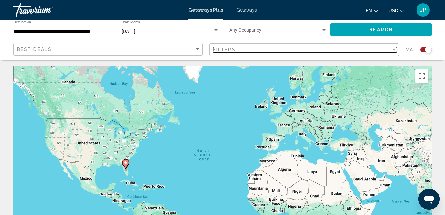
click at [293, 52] on div "Filters" at bounding box center [302, 49] width 178 height 5
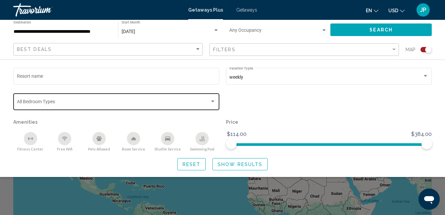
click at [214, 100] on div "Search widget" at bounding box center [213, 101] width 6 height 5
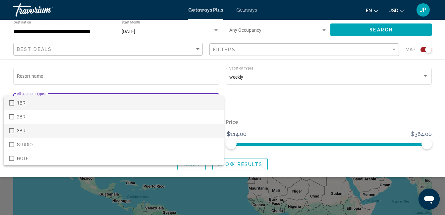
click at [20, 132] on span "3BR" at bounding box center [118, 131] width 202 height 14
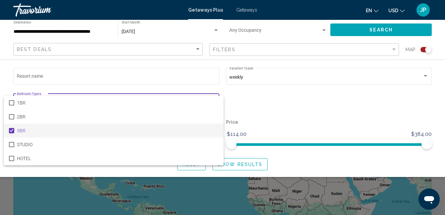
click at [230, 164] on div at bounding box center [222, 107] width 445 height 215
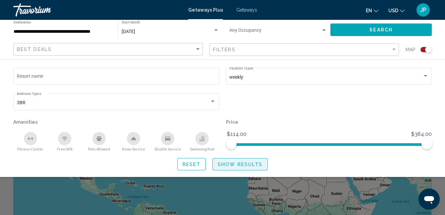
click at [242, 163] on span "Show Results" at bounding box center [240, 164] width 45 height 5
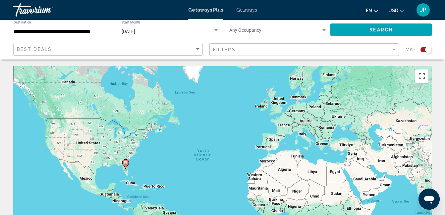
click at [421, 49] on div "Search widget" at bounding box center [426, 49] width 11 height 5
